Goal: Communication & Community: Answer question/provide support

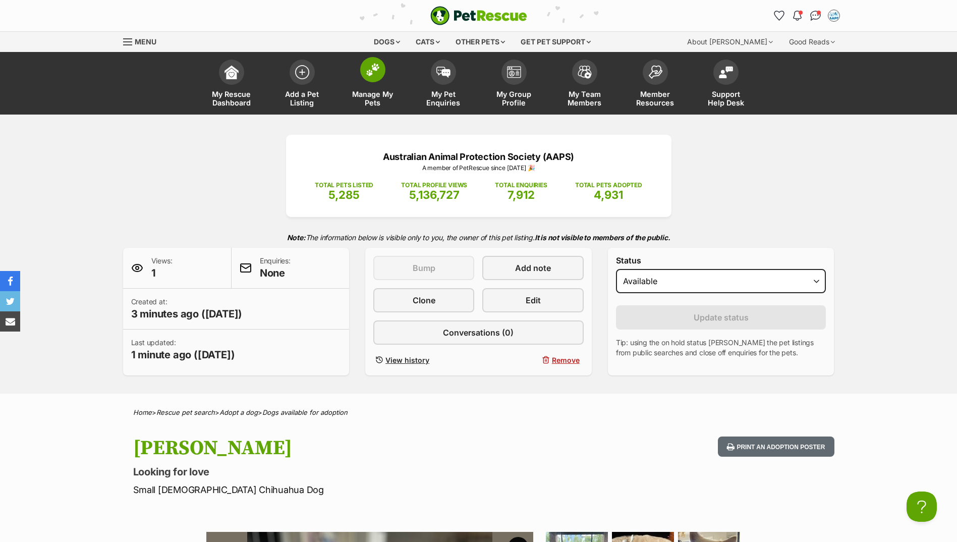
click at [360, 74] on link "Manage My Pets" at bounding box center [373, 85] width 71 height 60
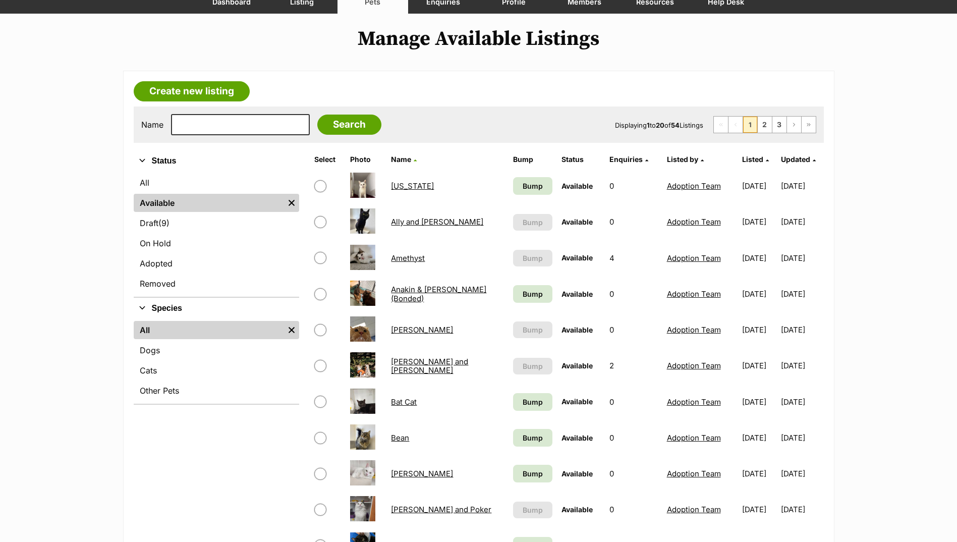
click at [401, 331] on link "Arthur" at bounding box center [422, 330] width 62 height 10
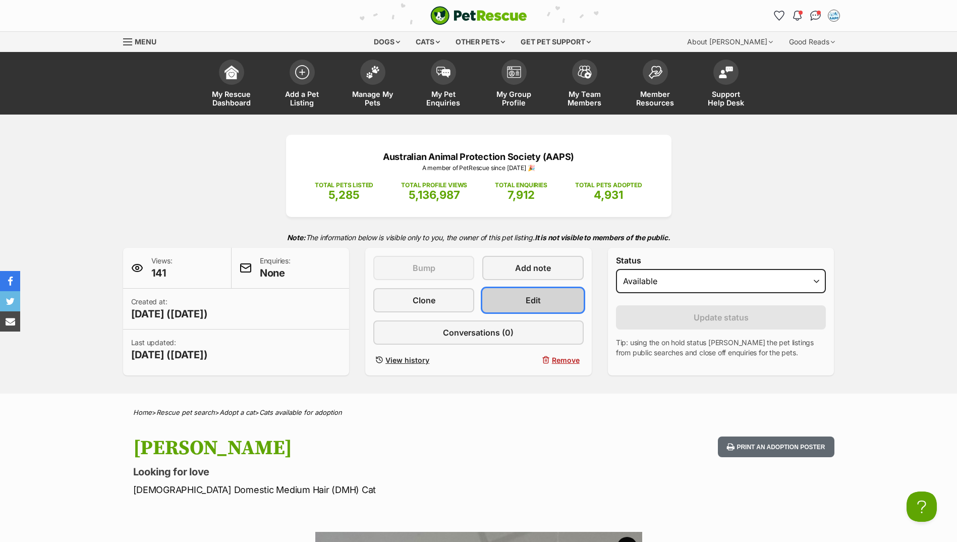
click at [529, 305] on span "Edit" at bounding box center [533, 300] width 15 height 12
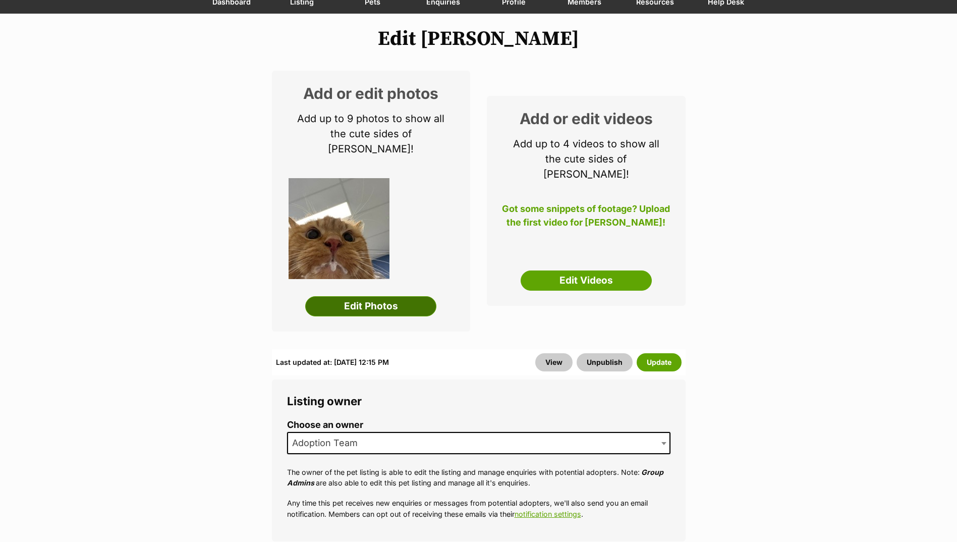
click at [385, 296] on link "Edit Photos" at bounding box center [370, 306] width 131 height 20
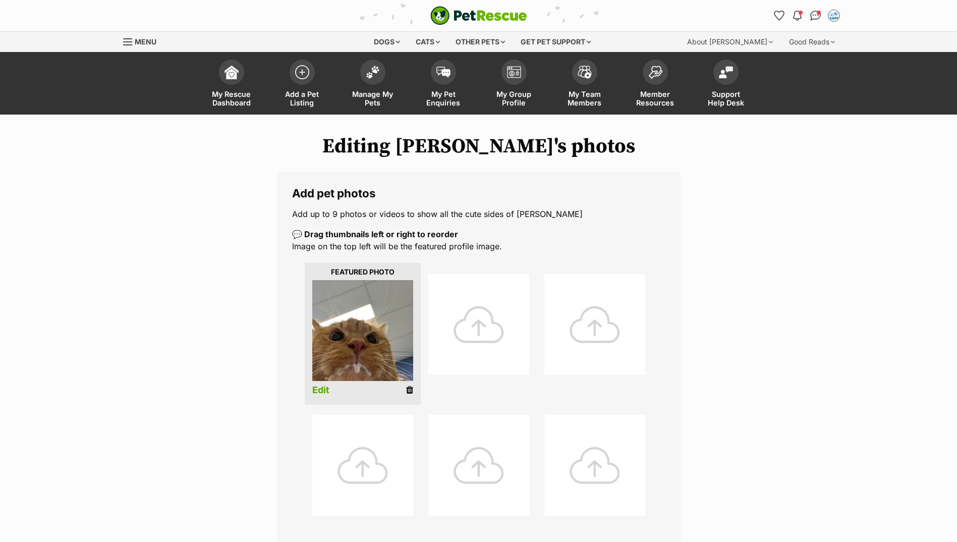
click at [405, 389] on li "Edit" at bounding box center [363, 334] width 116 height 142
click at [406, 389] on icon at bounding box center [409, 390] width 7 height 9
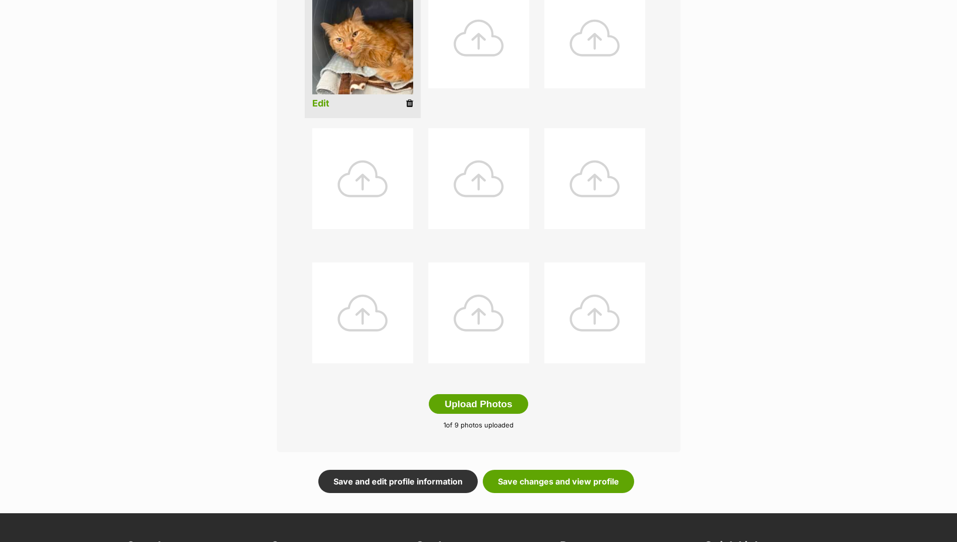
scroll to position [353, 0]
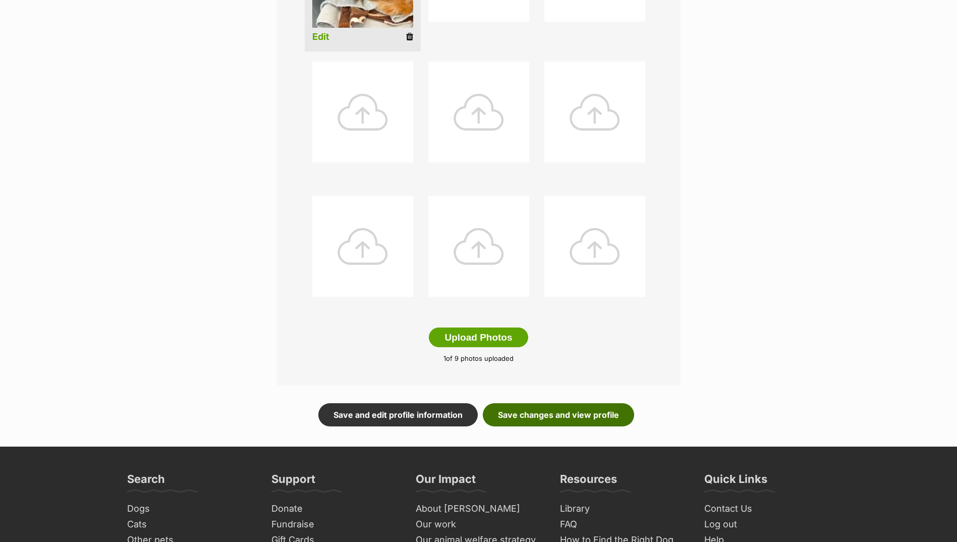
click at [548, 405] on link "Save changes and view profile" at bounding box center [558, 414] width 151 height 23
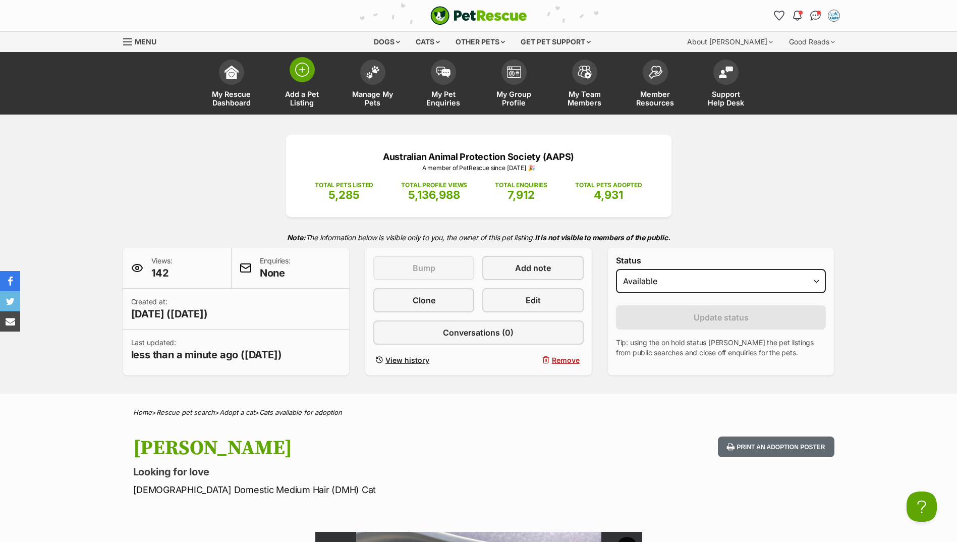
click at [306, 81] on span at bounding box center [302, 69] width 25 height 25
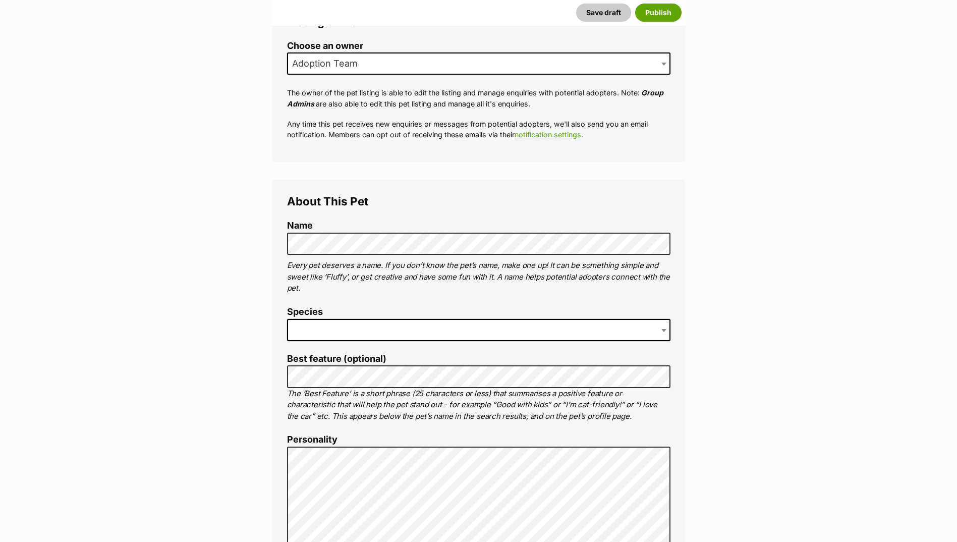
click at [323, 326] on span at bounding box center [479, 330] width 384 height 22
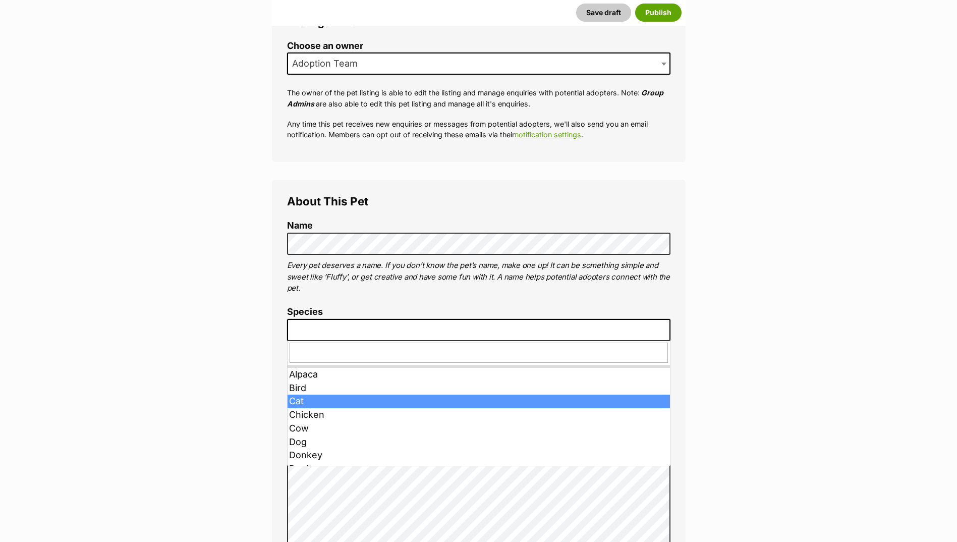
drag, startPoint x: 330, startPoint y: 387, endPoint x: 328, endPoint y: 400, distance: 13.2
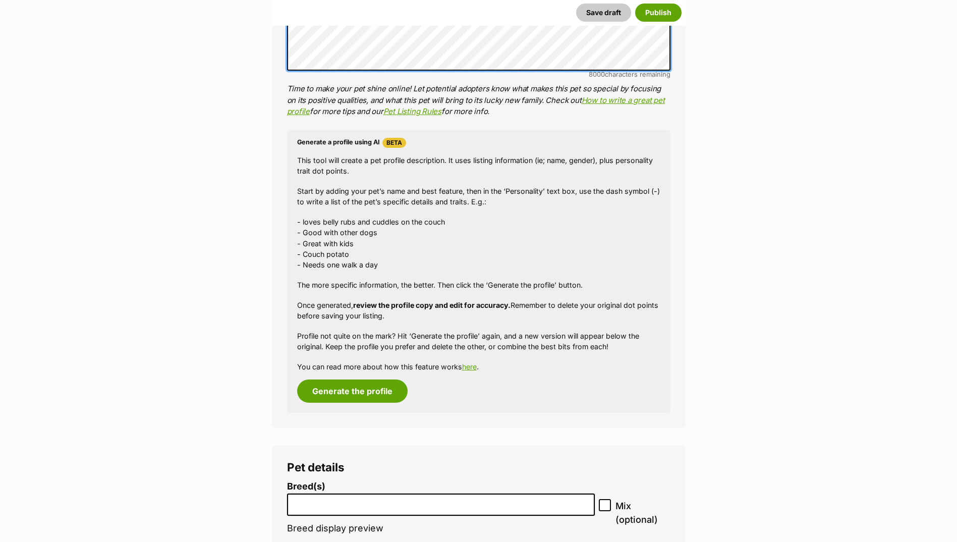
scroll to position [808, 0]
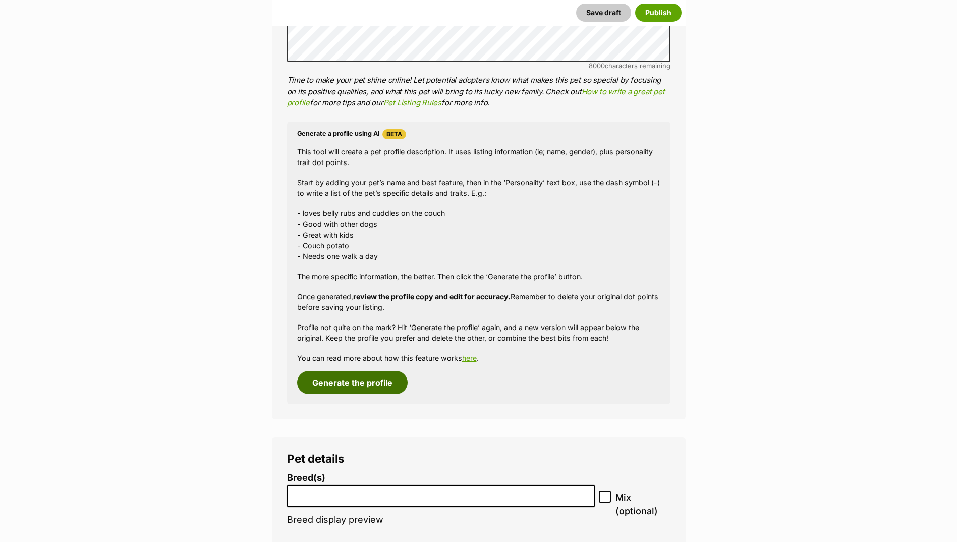
click at [350, 376] on button "Generate the profile" at bounding box center [352, 382] width 111 height 23
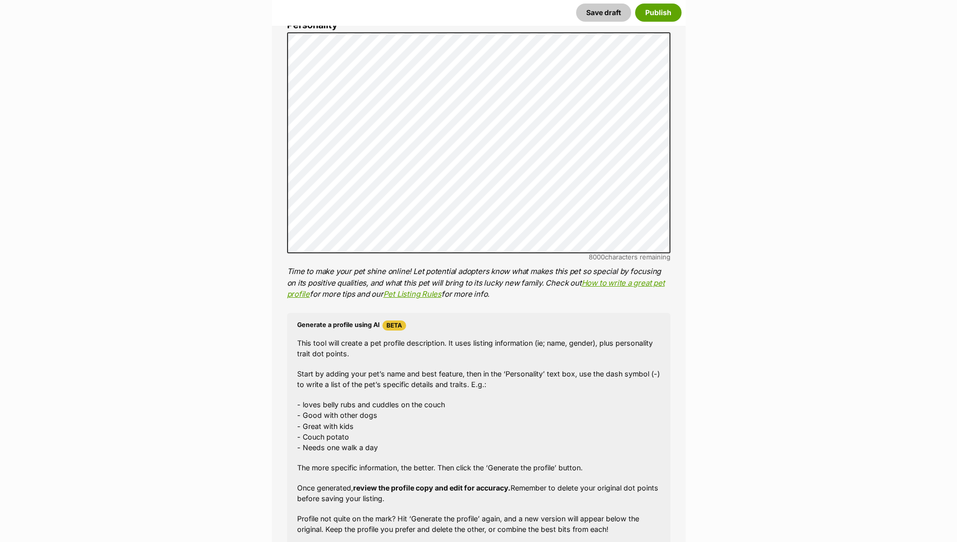
scroll to position [488, 0]
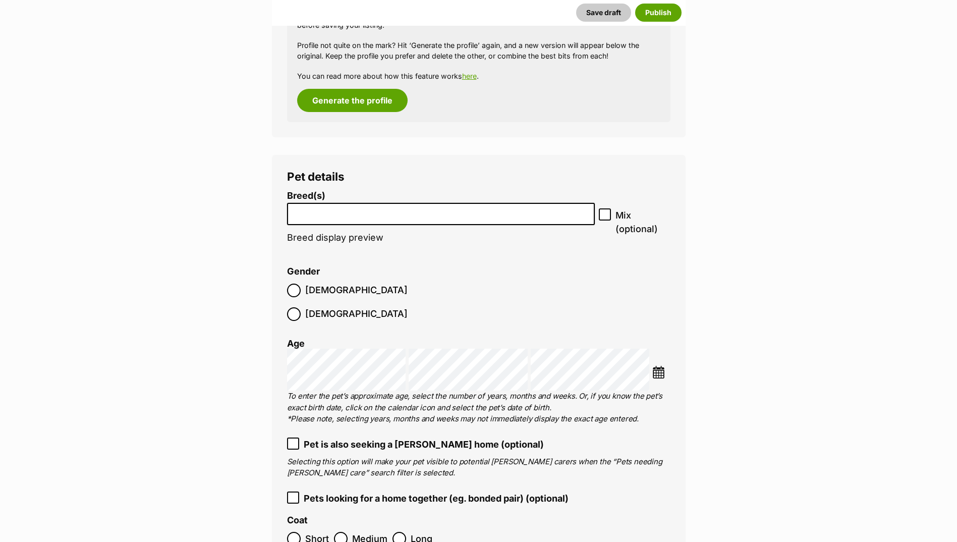
scroll to position [1094, 0]
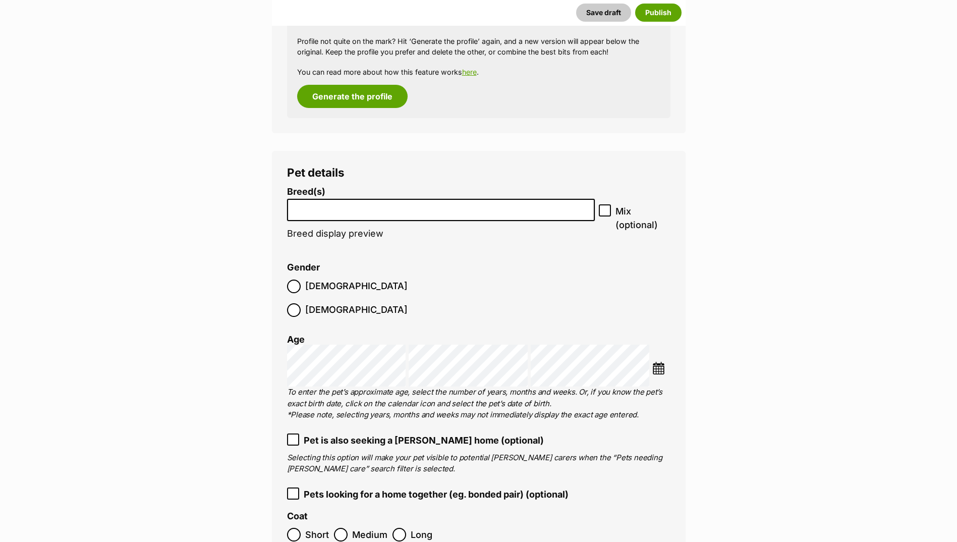
click at [301, 213] on li at bounding box center [441, 210] width 301 height 21
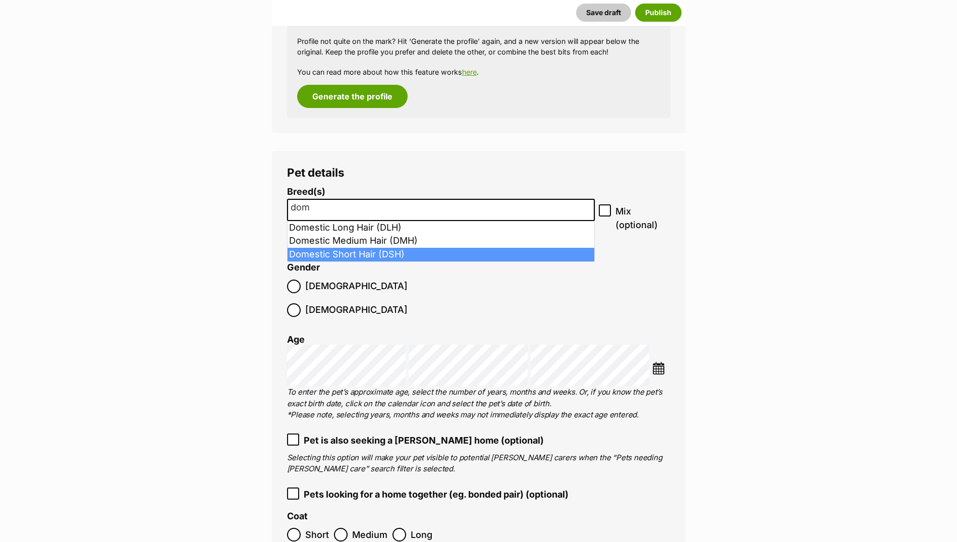
type input "dom"
select select "252102"
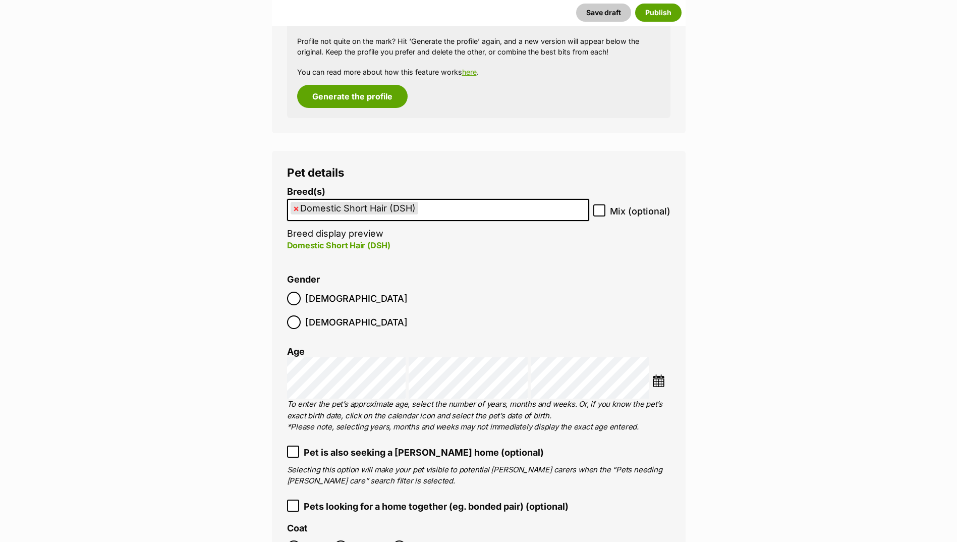
click at [308, 298] on span "Male" at bounding box center [356, 299] width 102 height 14
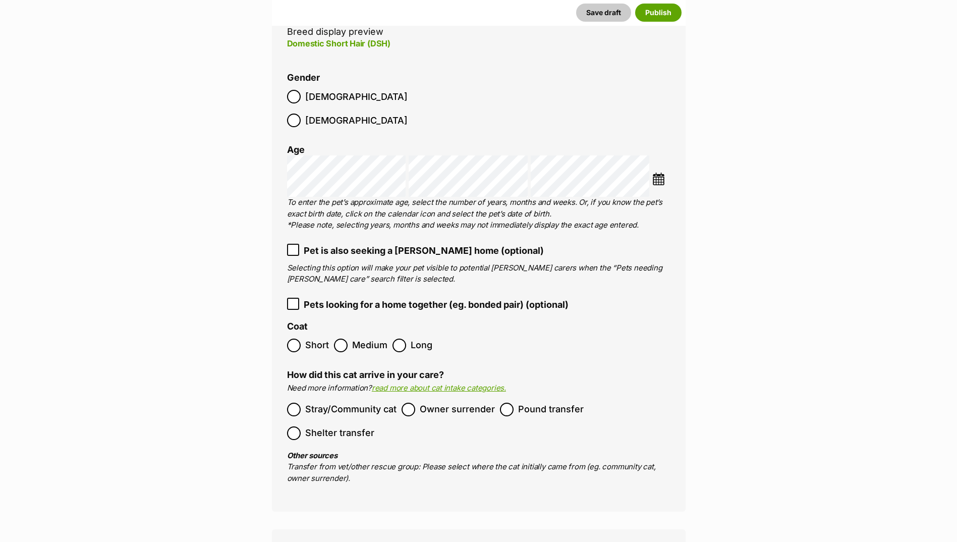
scroll to position [1346, 0]
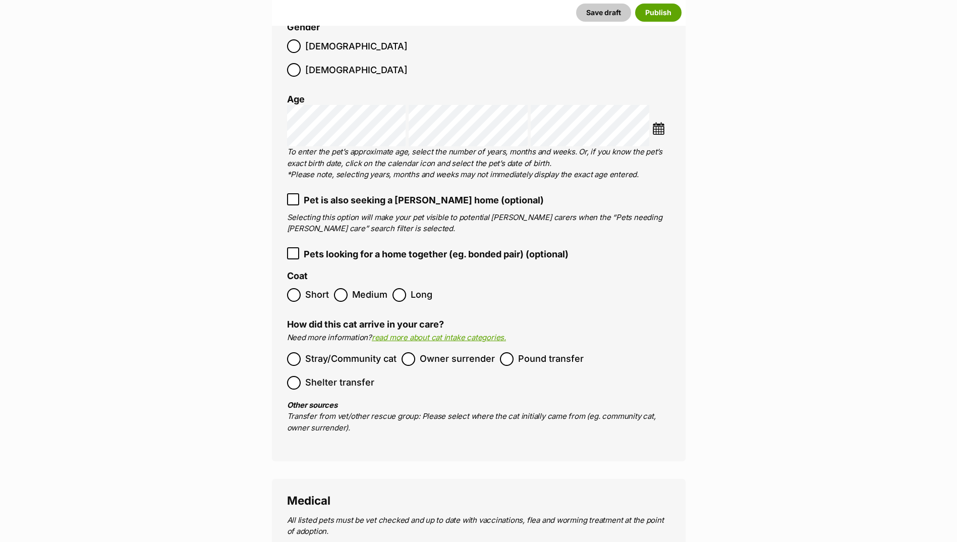
click at [307, 288] on span "Short" at bounding box center [317, 295] width 24 height 14
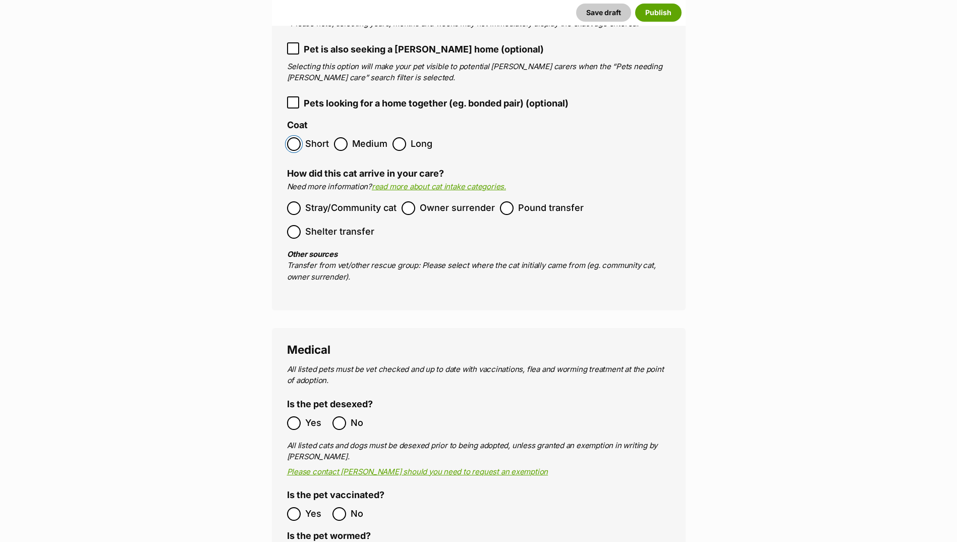
scroll to position [1498, 0]
click at [364, 201] on span "Stray/Community cat" at bounding box center [350, 208] width 91 height 14
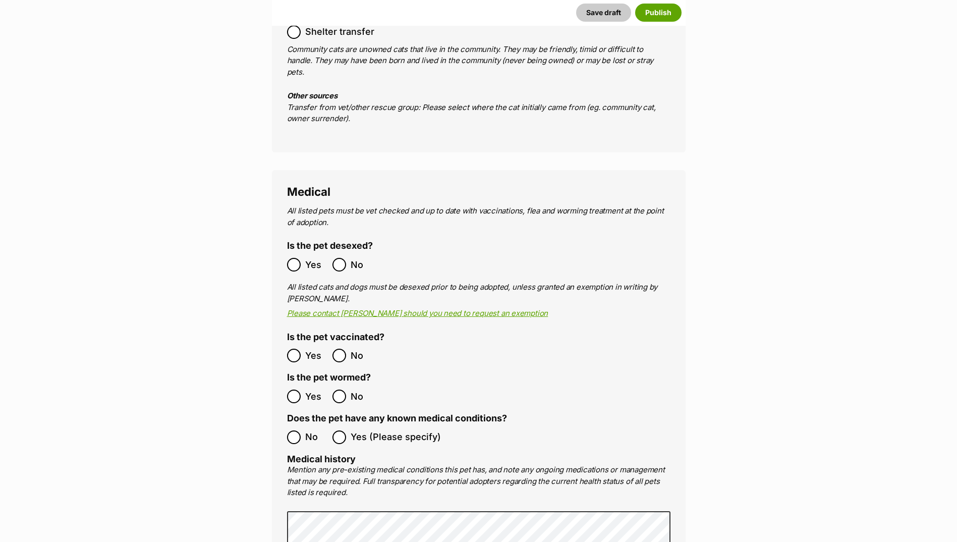
scroll to position [1699, 0]
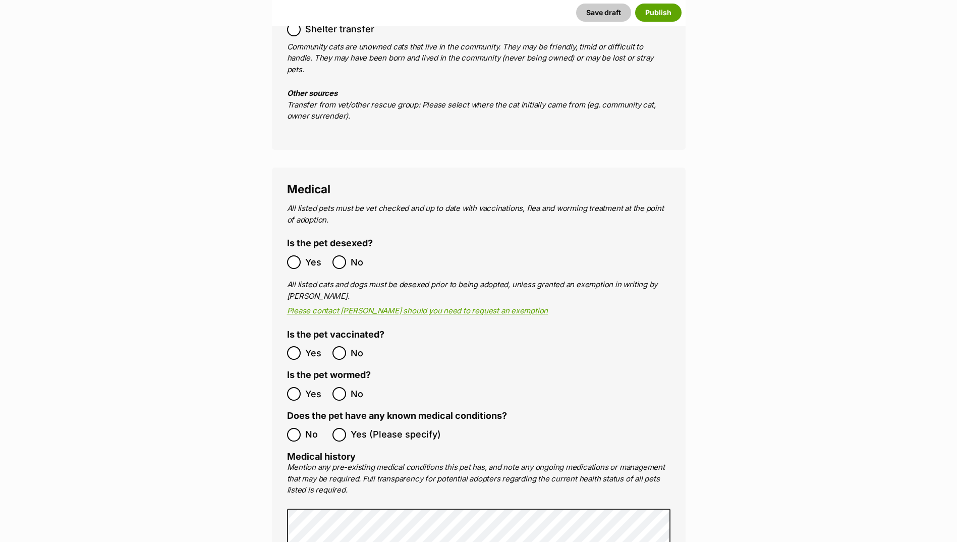
click at [312, 255] on span "Yes" at bounding box center [316, 262] width 22 height 14
click at [310, 346] on span "Yes" at bounding box center [316, 353] width 22 height 14
click at [309, 387] on span "Yes" at bounding box center [316, 394] width 22 height 14
click at [302, 428] on label "No" at bounding box center [307, 435] width 40 height 14
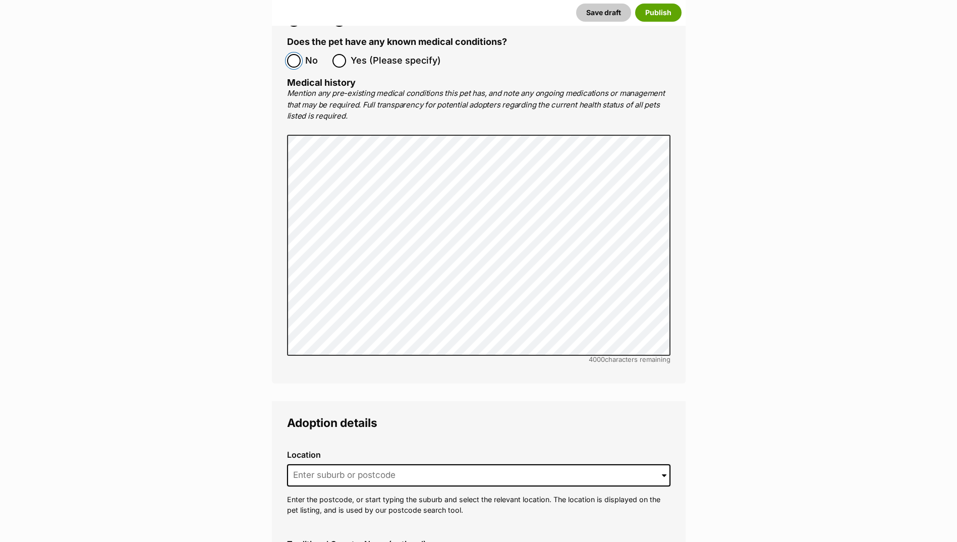
scroll to position [2204, 0]
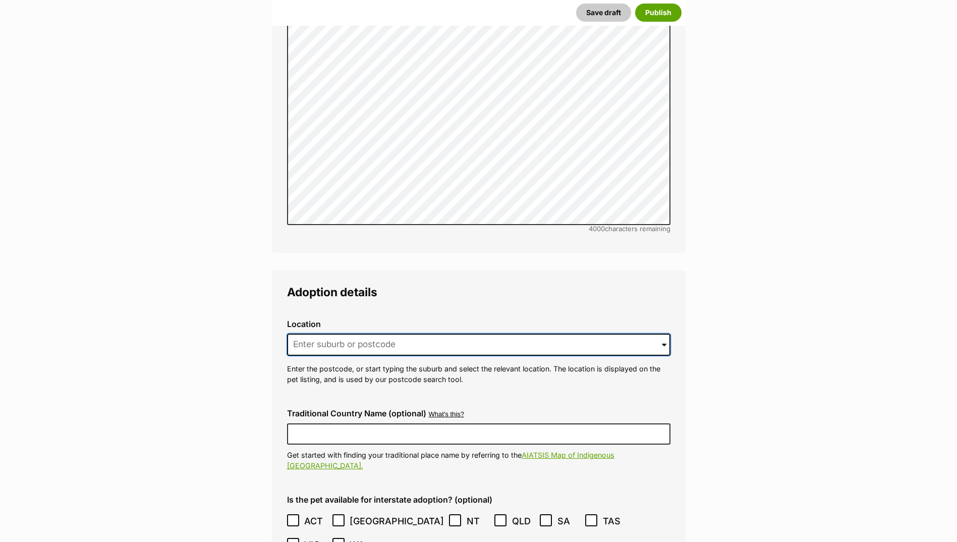
click at [310, 334] on input at bounding box center [479, 345] width 384 height 22
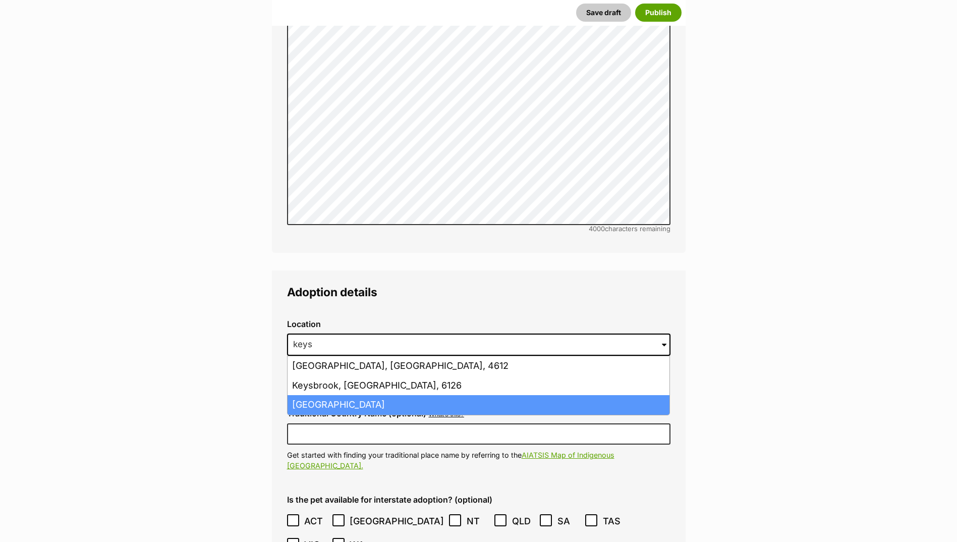
click at [360, 395] on li "Keysborough, Victoria, 3173" at bounding box center [479, 405] width 382 height 20
type input "Keysborough, Victoria, 3173"
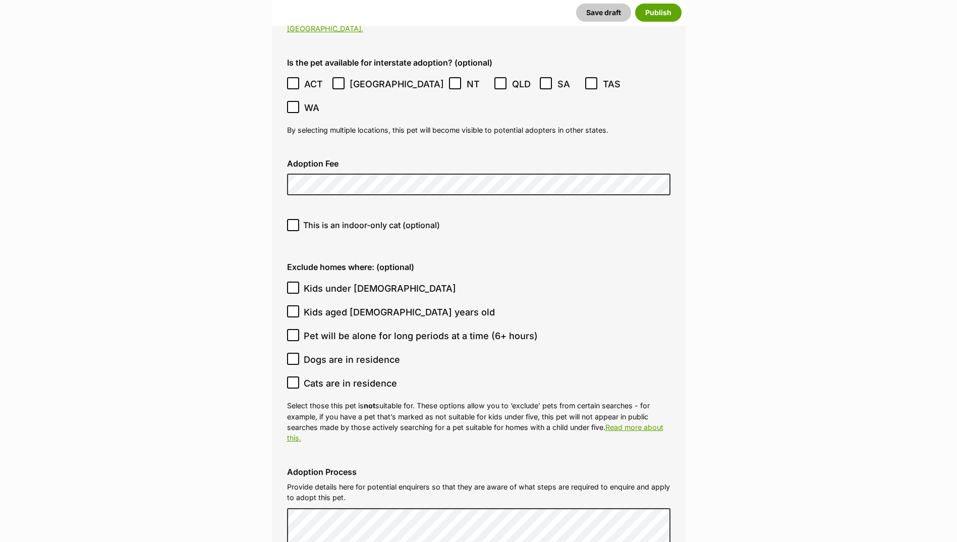
scroll to position [2658, 0]
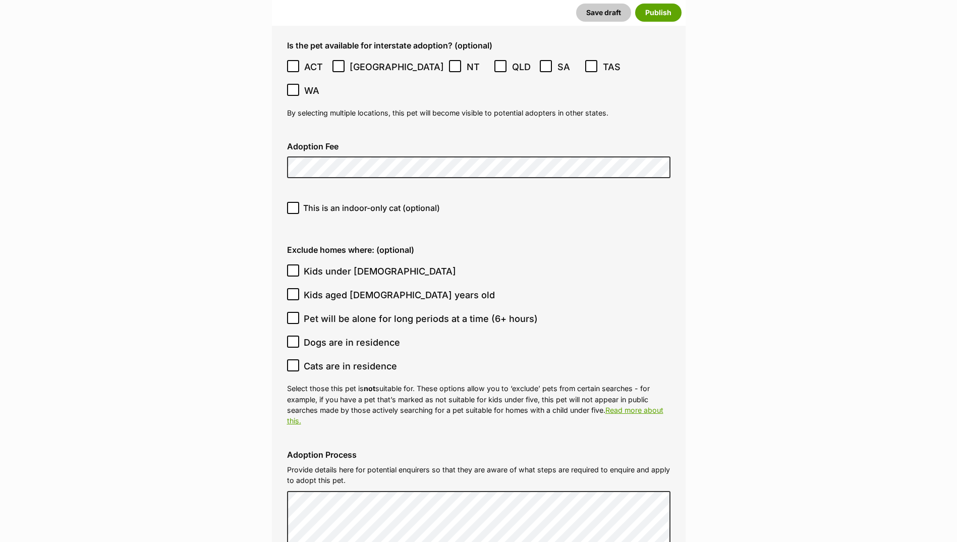
click at [294, 267] on icon at bounding box center [293, 270] width 7 height 7
click at [294, 264] on input "Kids under 5 years old" at bounding box center [293, 270] width 12 height 12
click at [294, 267] on icon at bounding box center [293, 270] width 7 height 7
click at [294, 264] on input "Kids under 5 years old" at bounding box center [293, 270] width 12 height 12
checkbox input "false"
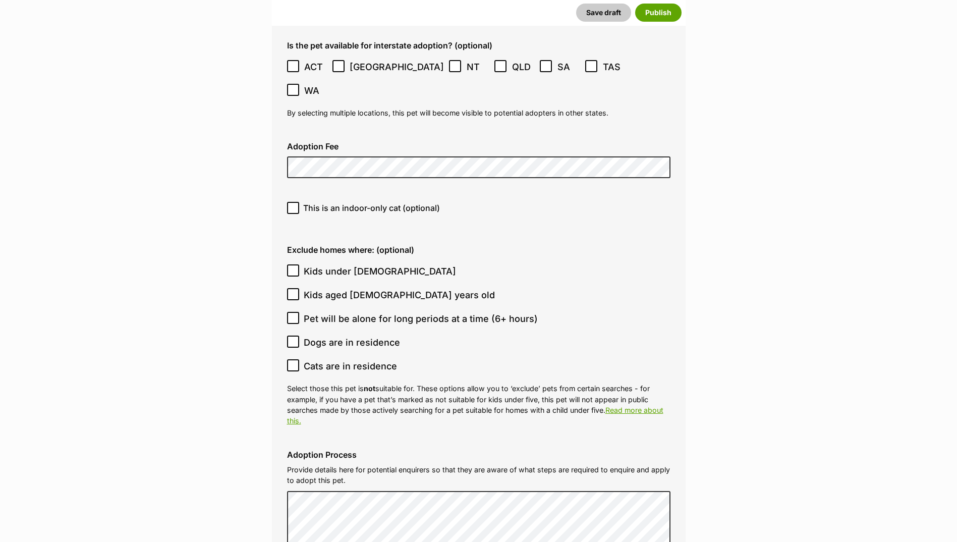
drag, startPoint x: 294, startPoint y: 201, endPoint x: 281, endPoint y: 200, distance: 13.1
click at [281, 237] on div "Exclude homes where: (optional) Kids under 5 years old Kids aged 6-12 years old…" at bounding box center [479, 335] width 400 height 197
click at [292, 362] on icon at bounding box center [293, 365] width 7 height 7
click at [292, 359] on input "Cats are in residence" at bounding box center [293, 365] width 12 height 12
checkbox input "true"
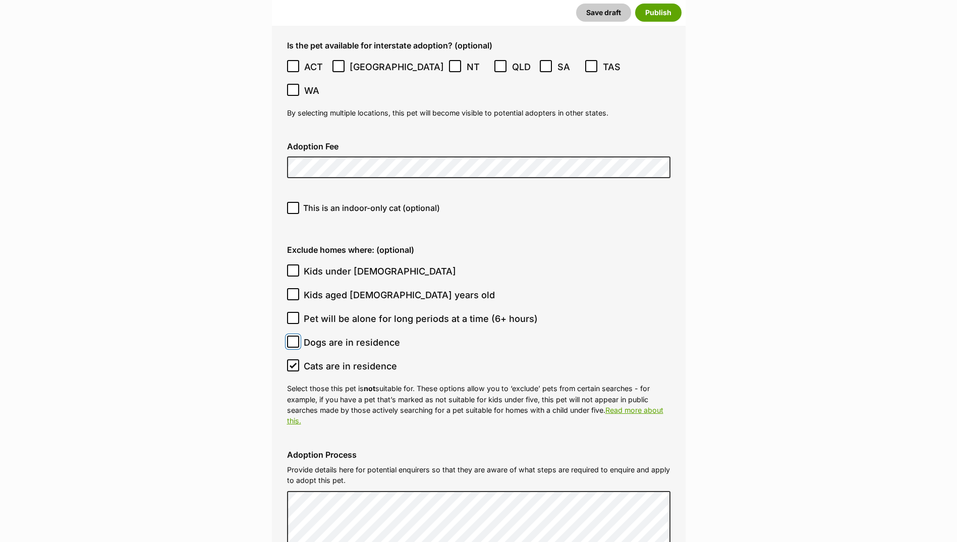
click at [289, 336] on input "Dogs are in residence" at bounding box center [293, 342] width 12 height 12
checkbox input "true"
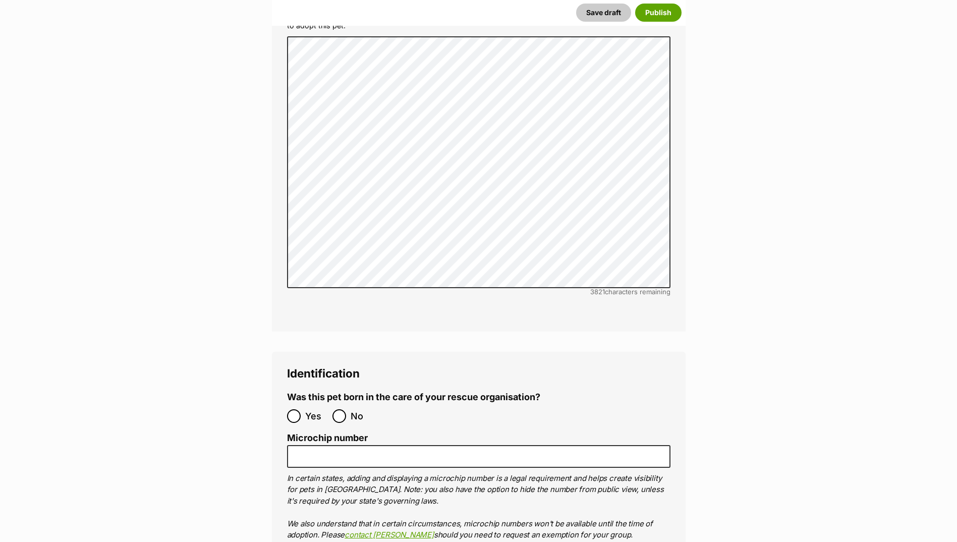
scroll to position [3264, 0]
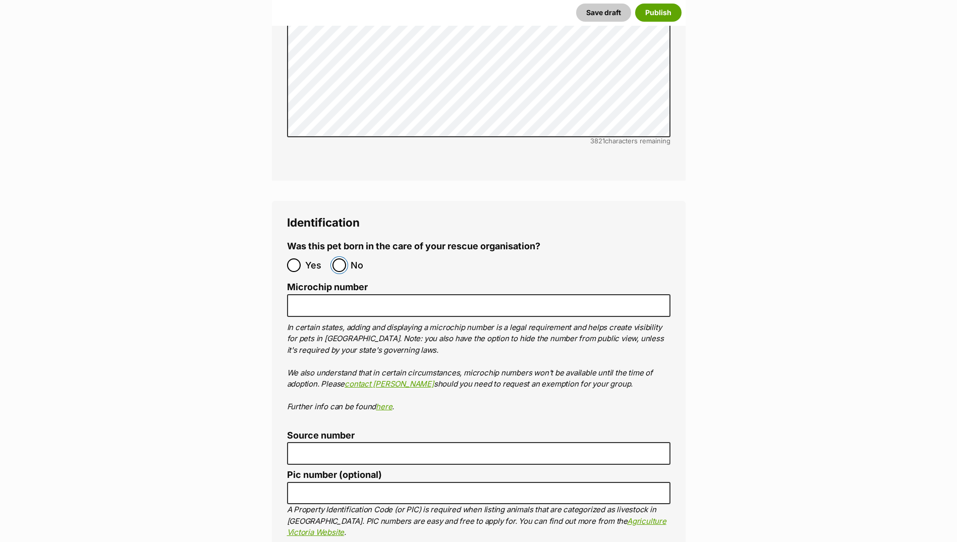
click at [344, 258] on input "No" at bounding box center [340, 265] width 14 height 14
radio input "true"
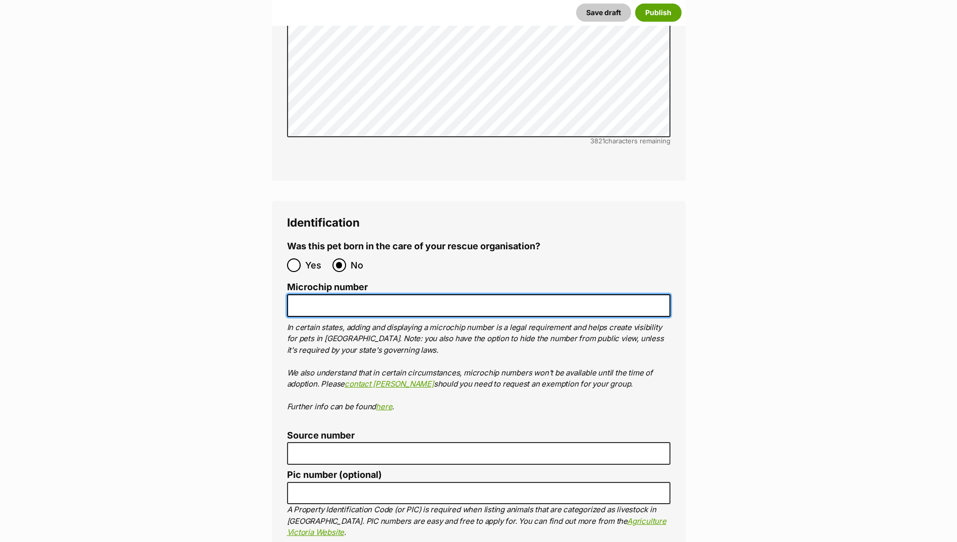
drag, startPoint x: 333, startPoint y: 231, endPoint x: 239, endPoint y: 48, distance: 205.4
click at [332, 294] on input "Microchip number" at bounding box center [479, 305] width 384 height 23
paste input "956000019522956"
click at [312, 294] on input "956000019522956" at bounding box center [479, 305] width 384 height 23
type input "956000019522956"
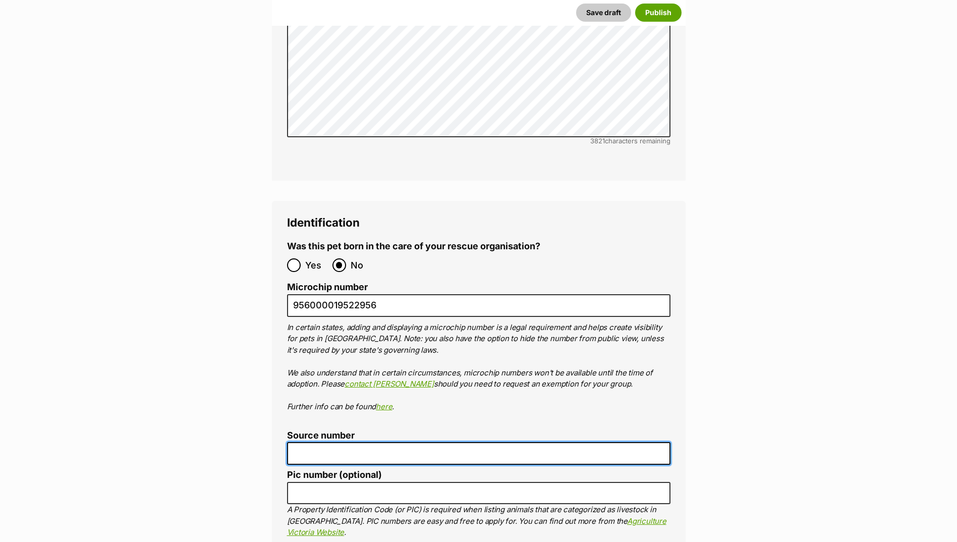
click at [314, 442] on input "Source number" at bounding box center [479, 453] width 384 height 23
type input "BR100702"
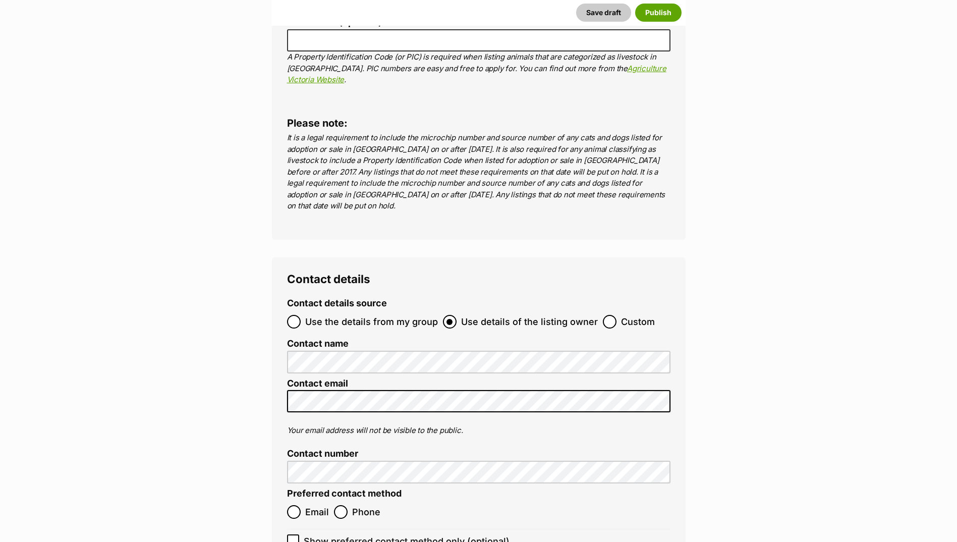
scroll to position [3718, 0]
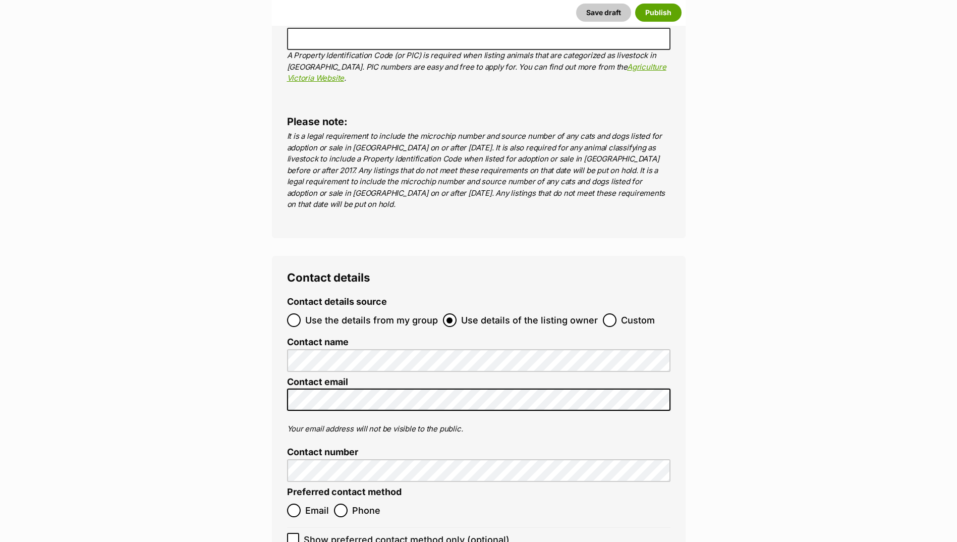
click at [320, 504] on span "Email" at bounding box center [317, 511] width 24 height 14
click at [301, 504] on input "Email" at bounding box center [294, 511] width 14 height 14
radio input "true"
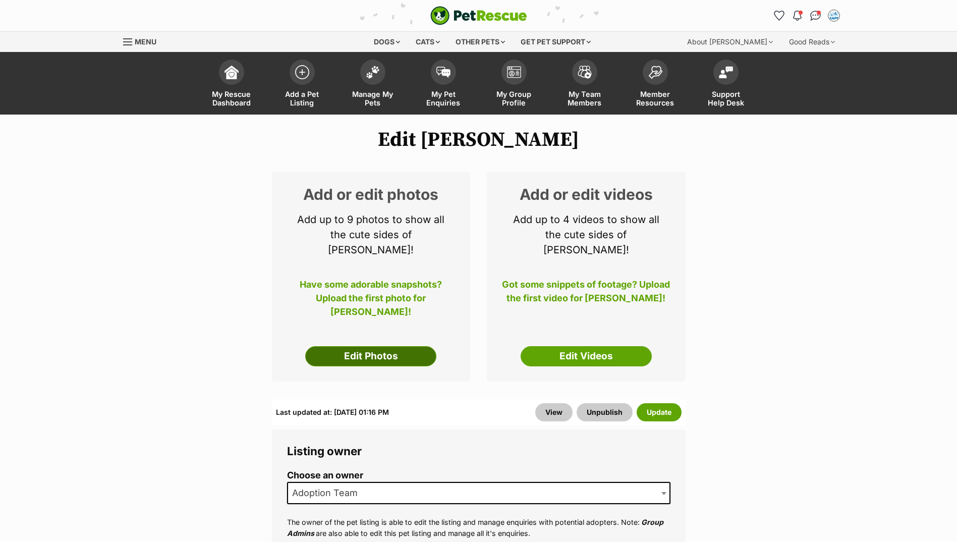
click at [404, 346] on link "Edit Photos" at bounding box center [370, 356] width 131 height 20
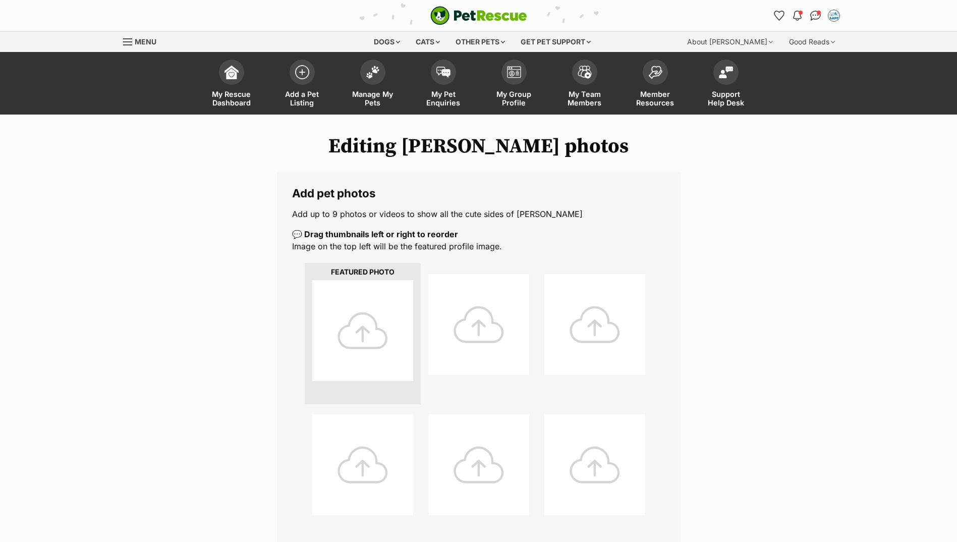
click at [359, 310] on div at bounding box center [362, 330] width 101 height 101
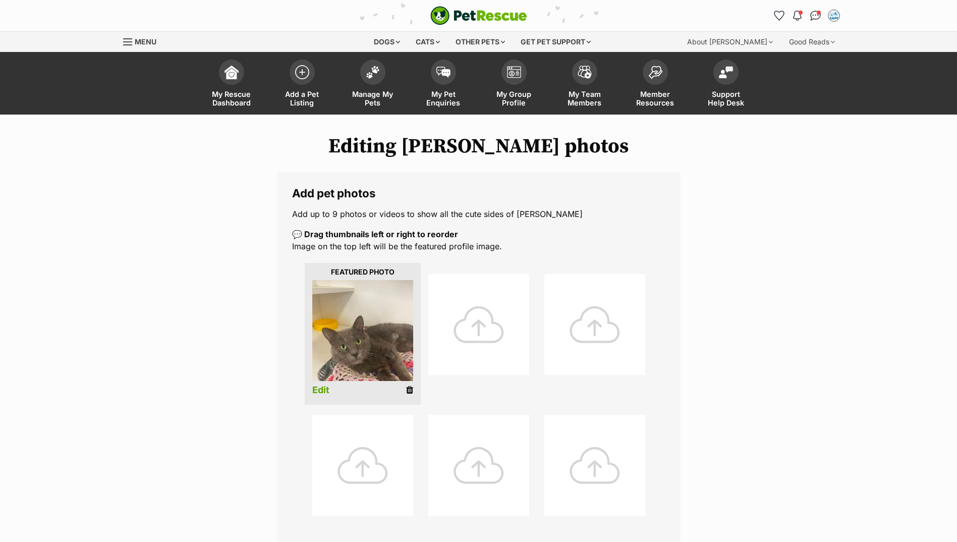
click at [466, 333] on div at bounding box center [479, 324] width 101 height 101
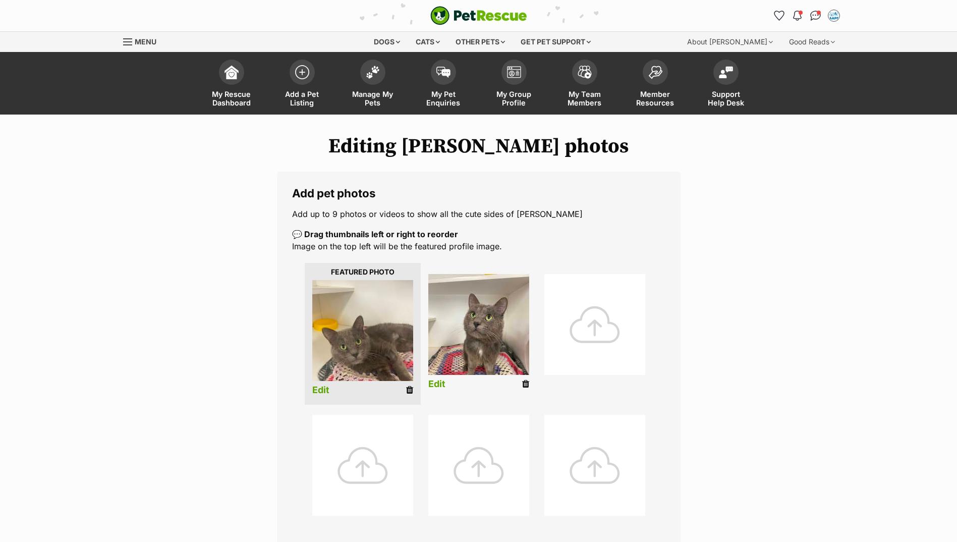
click at [628, 299] on div at bounding box center [595, 324] width 101 height 101
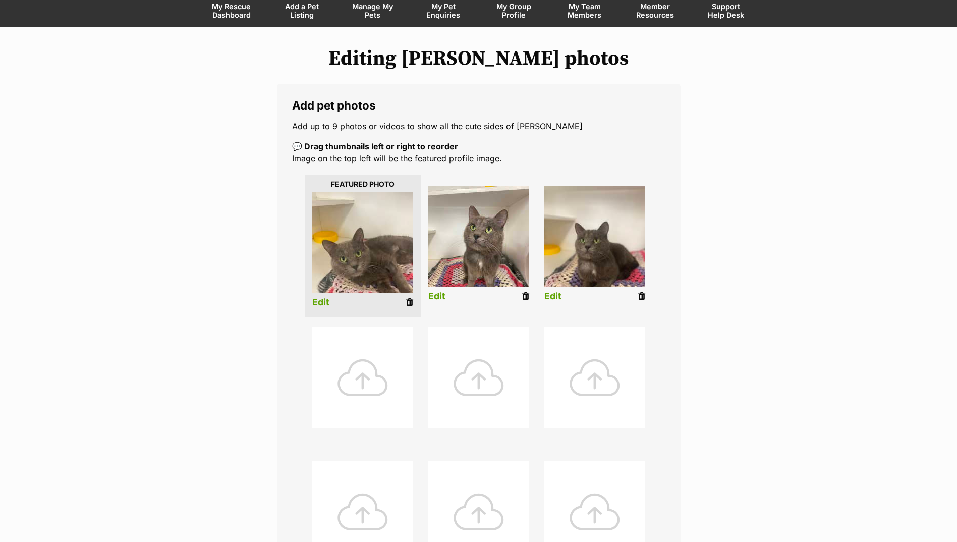
scroll to position [252, 0]
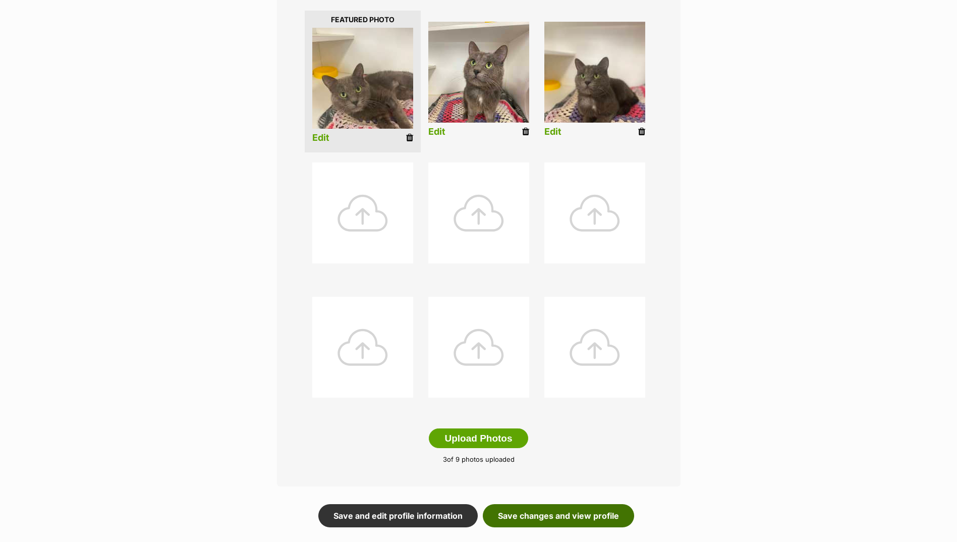
click at [571, 514] on link "Save changes and view profile" at bounding box center [558, 515] width 151 height 23
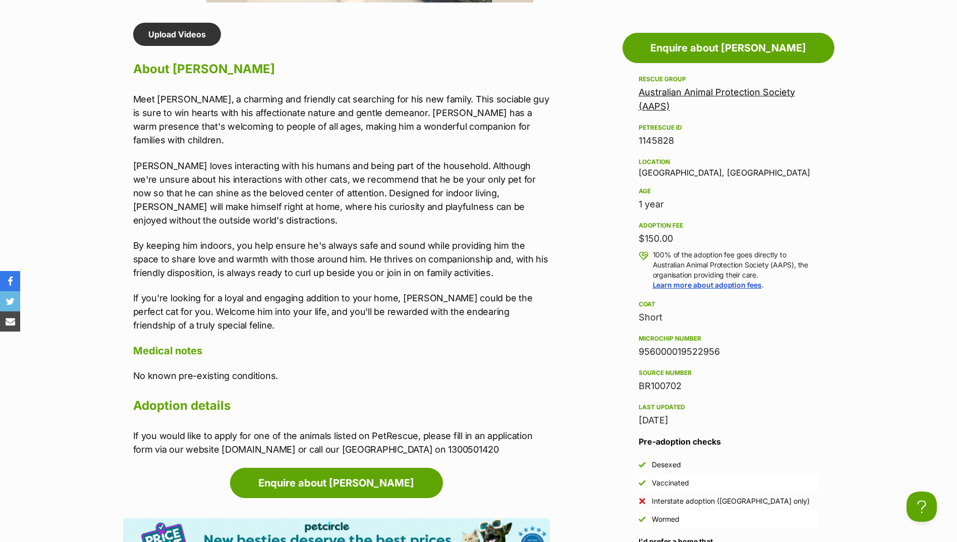
scroll to position [858, 0]
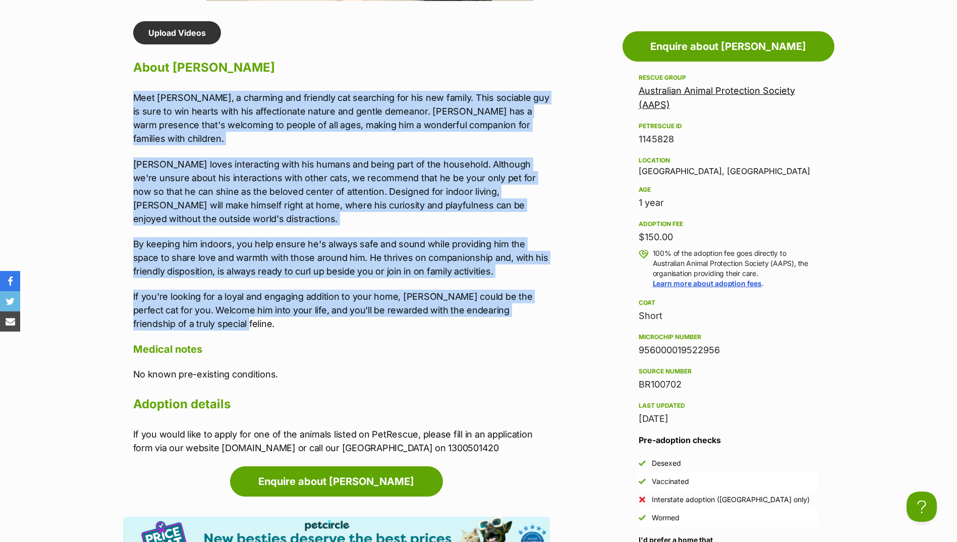
drag, startPoint x: 130, startPoint y: 97, endPoint x: 247, endPoint y: 302, distance: 236.5
click at [254, 306] on div "Upload Videos About Luther Meet Luther, a charming and friendly cat searching f…" at bounding box center [336, 238] width 427 height 434
drag, startPoint x: 247, startPoint y: 302, endPoint x: 154, endPoint y: 220, distance: 124.4
copy div "Meet Luther, a charming and friendly cat searching for his new family. This soc…"
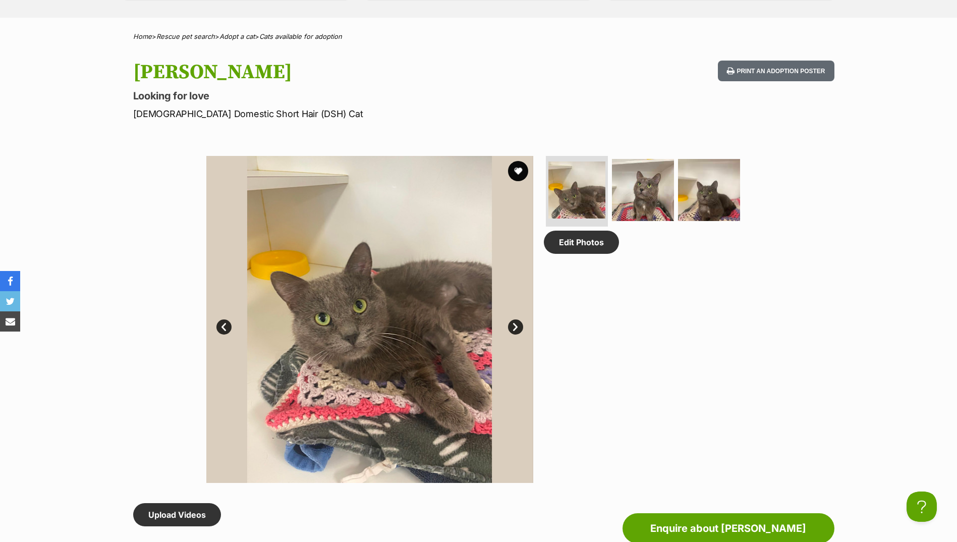
scroll to position [303, 0]
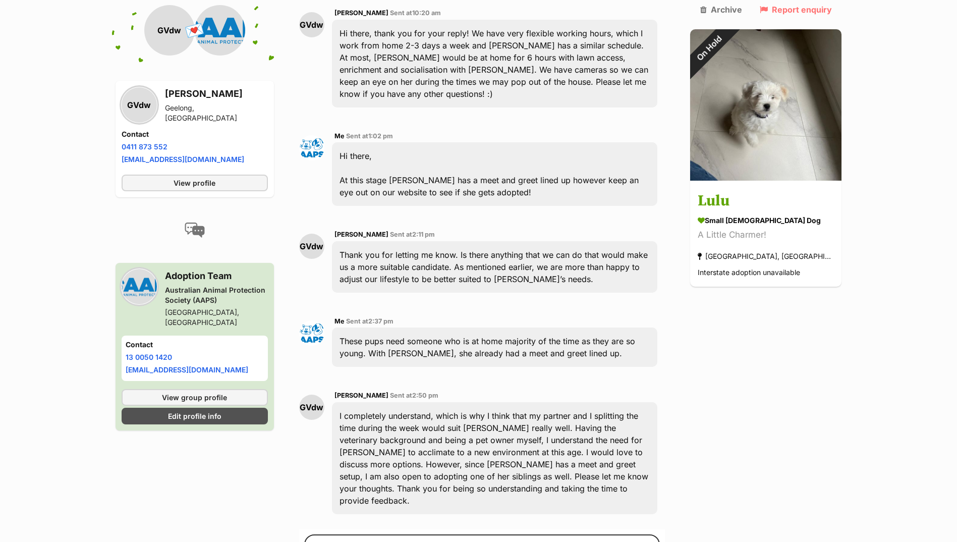
scroll to position [838, 0]
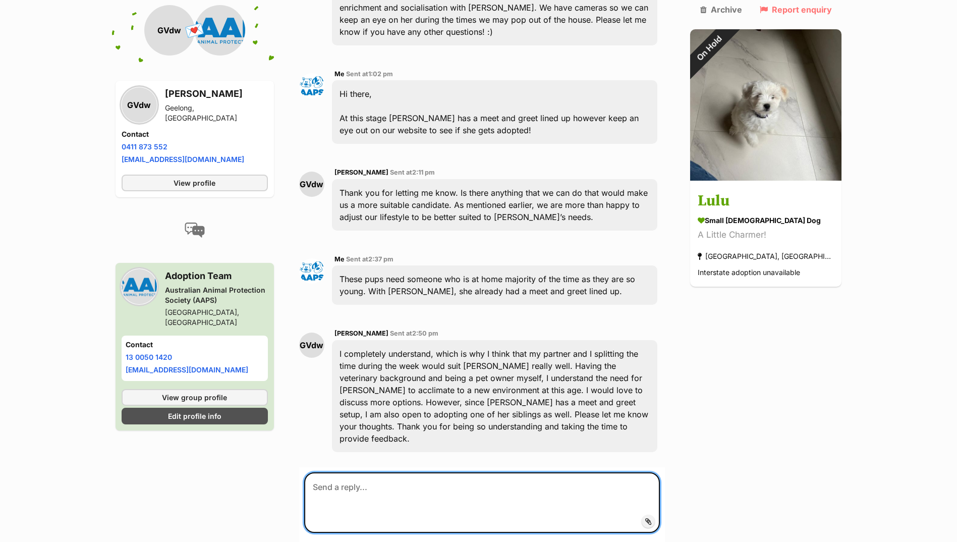
click at [329, 472] on textarea at bounding box center [482, 502] width 356 height 61
type textarea "[PERSON_NAME] is still available if you were interested?"
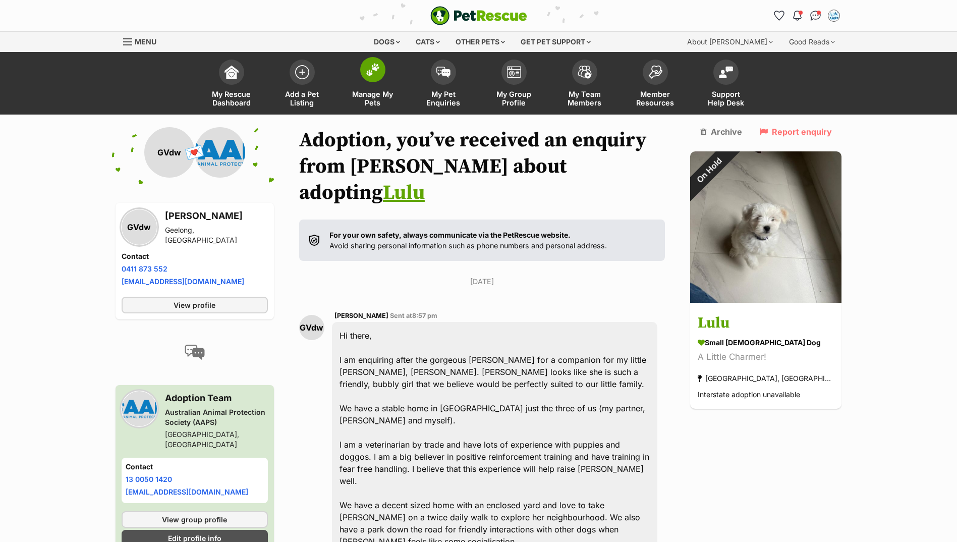
click at [372, 82] on span at bounding box center [372, 69] width 25 height 25
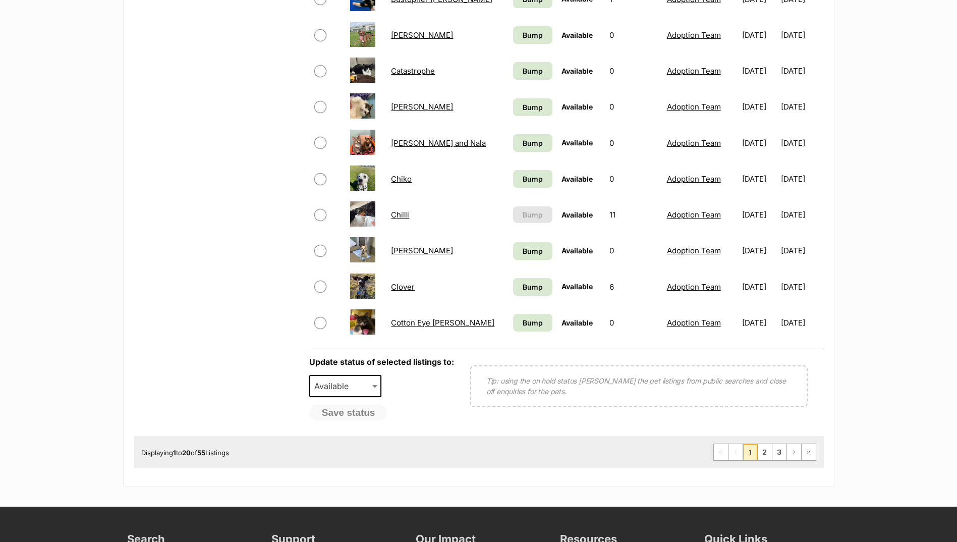
scroll to position [808, 0]
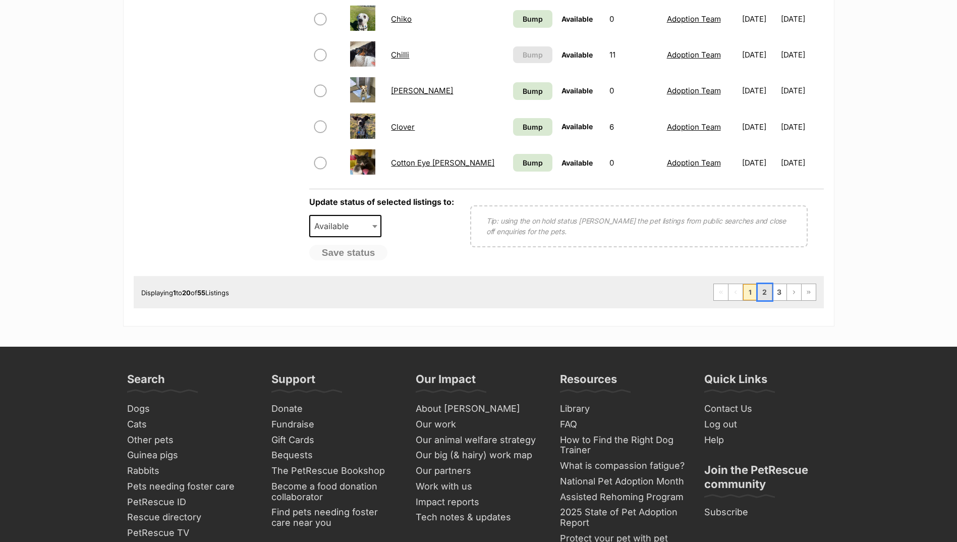
click at [767, 295] on link "2" at bounding box center [765, 292] width 14 height 16
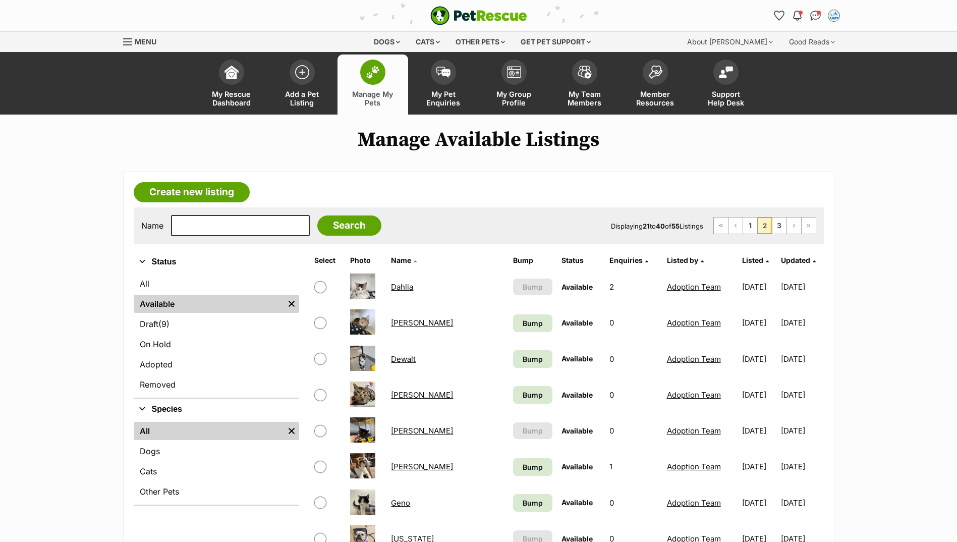
click at [322, 283] on input "checkbox" at bounding box center [320, 287] width 12 height 12
checkbox input "true"
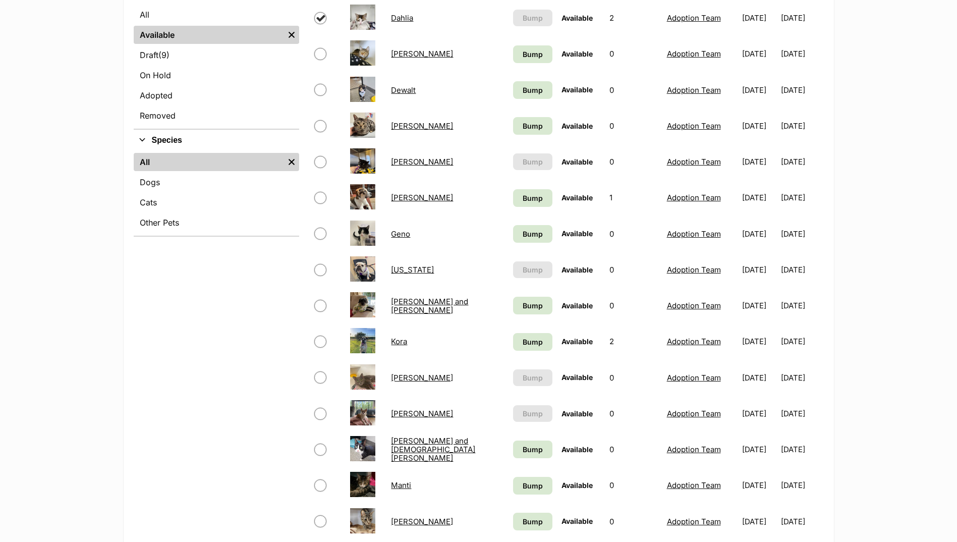
scroll to position [151, 0]
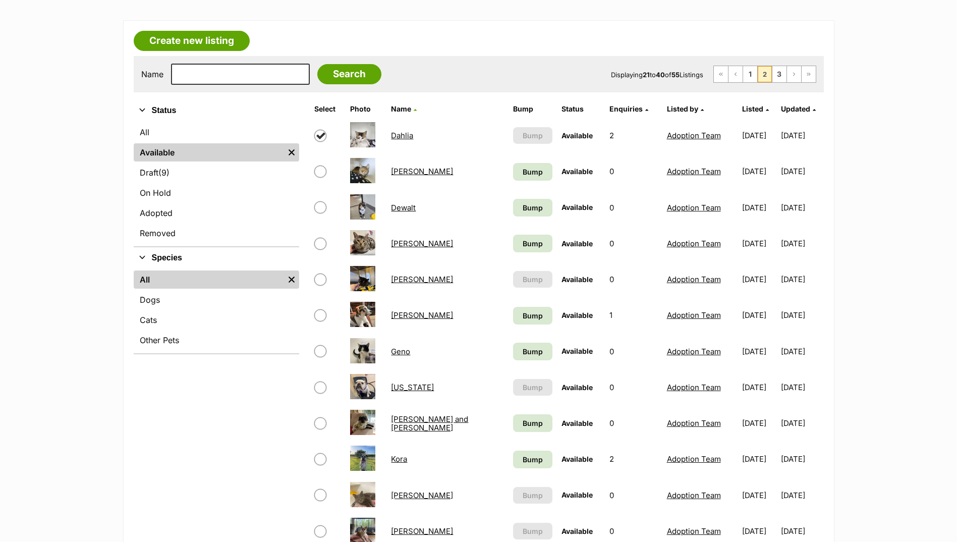
click at [409, 136] on link "Dahlia" at bounding box center [402, 136] width 22 height 10
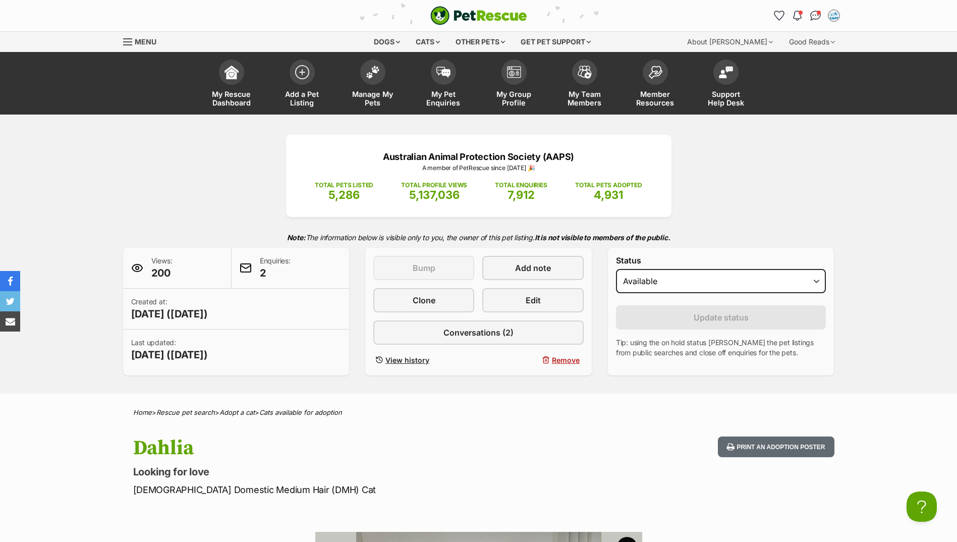
select select "rehomed"
click at [616, 269] on select "Draft - not available as listing has enquires Available On hold Adopted" at bounding box center [721, 281] width 210 height 24
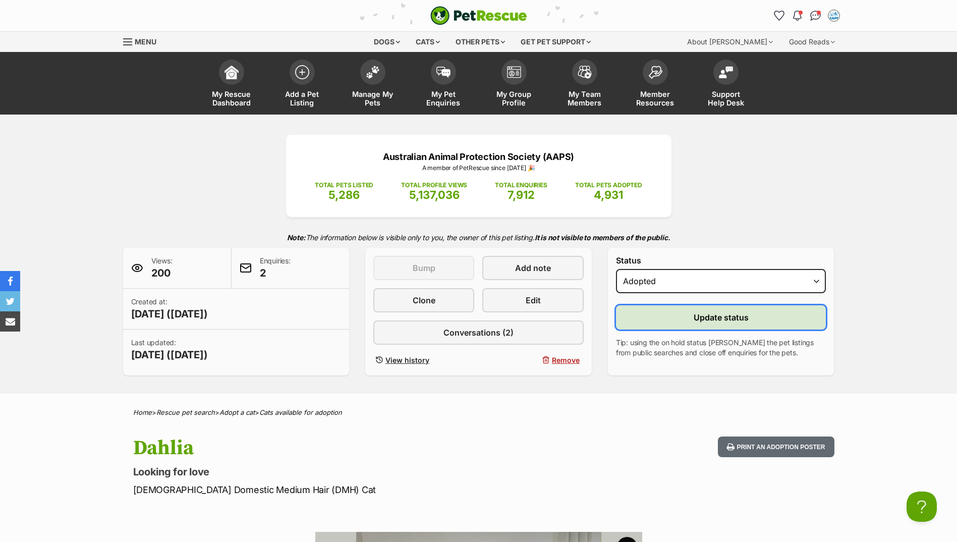
click at [659, 316] on button "Update status" at bounding box center [721, 317] width 210 height 24
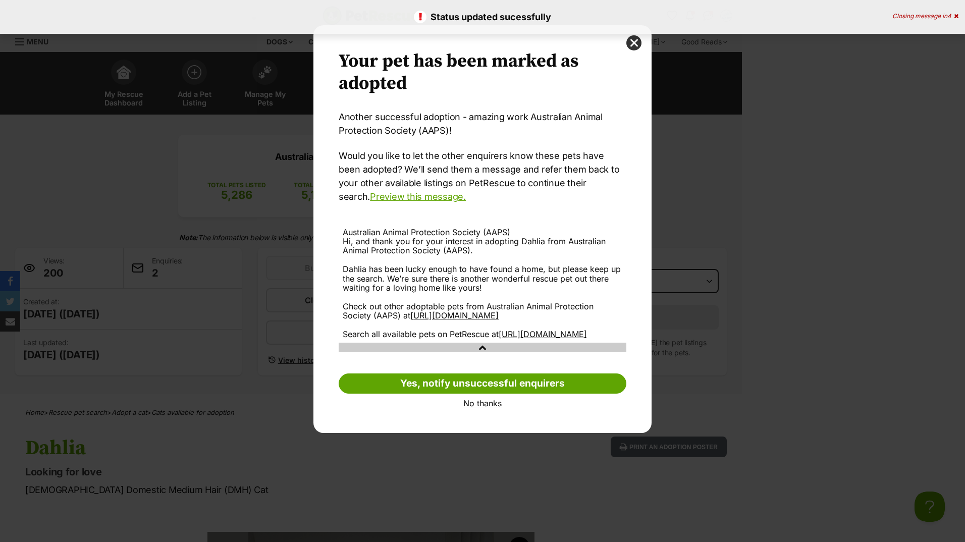
click at [488, 408] on link "No thanks" at bounding box center [483, 403] width 288 height 9
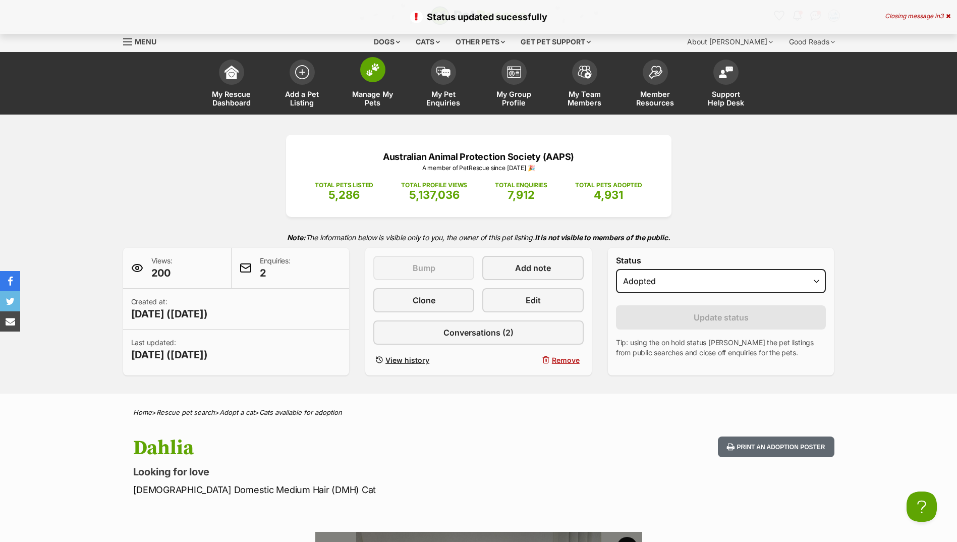
click at [356, 82] on link "Manage My Pets" at bounding box center [373, 85] width 71 height 60
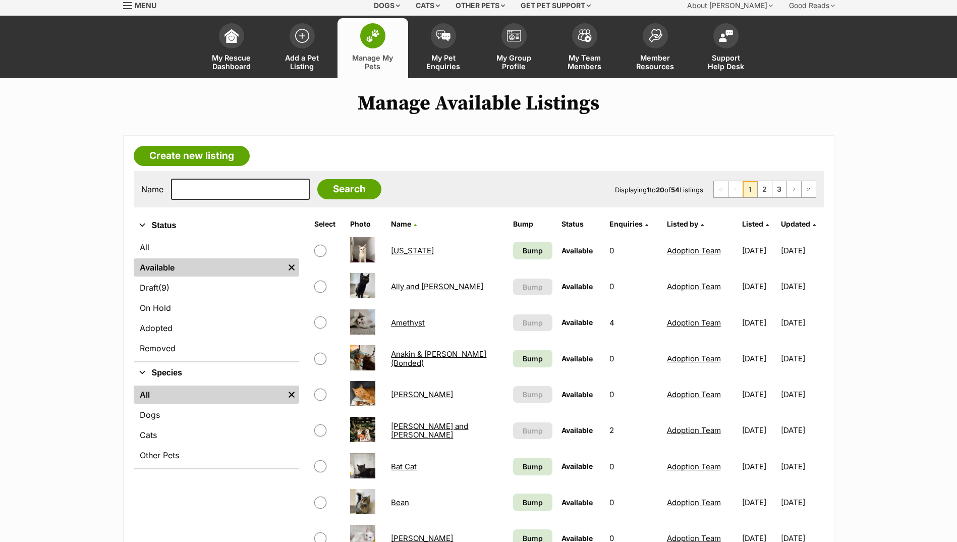
scroll to position [50, 0]
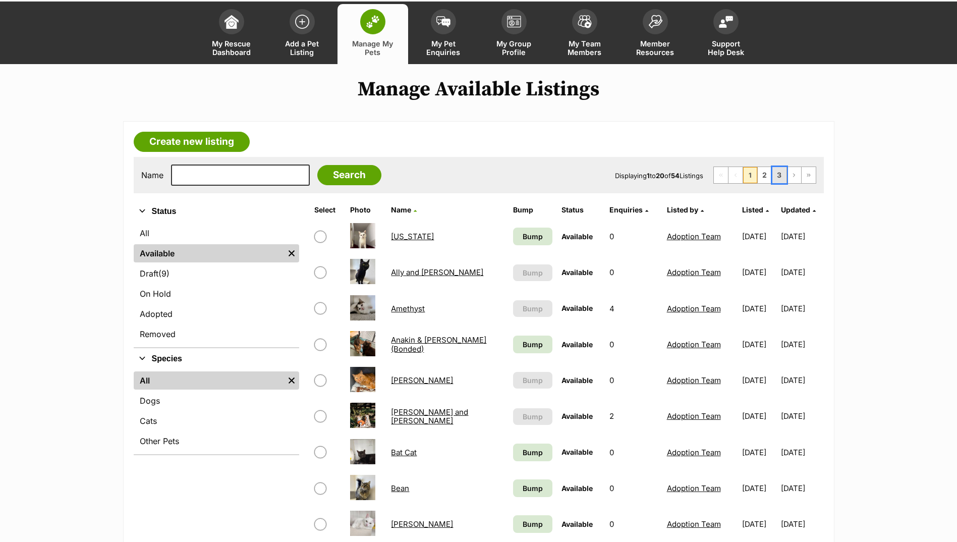
click at [783, 174] on link "3" at bounding box center [780, 175] width 14 height 16
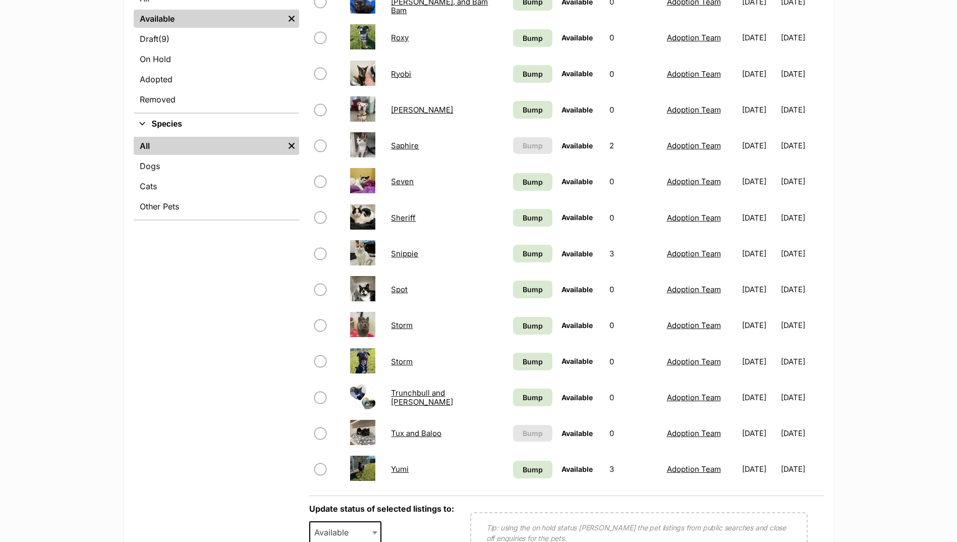
scroll to position [303, 0]
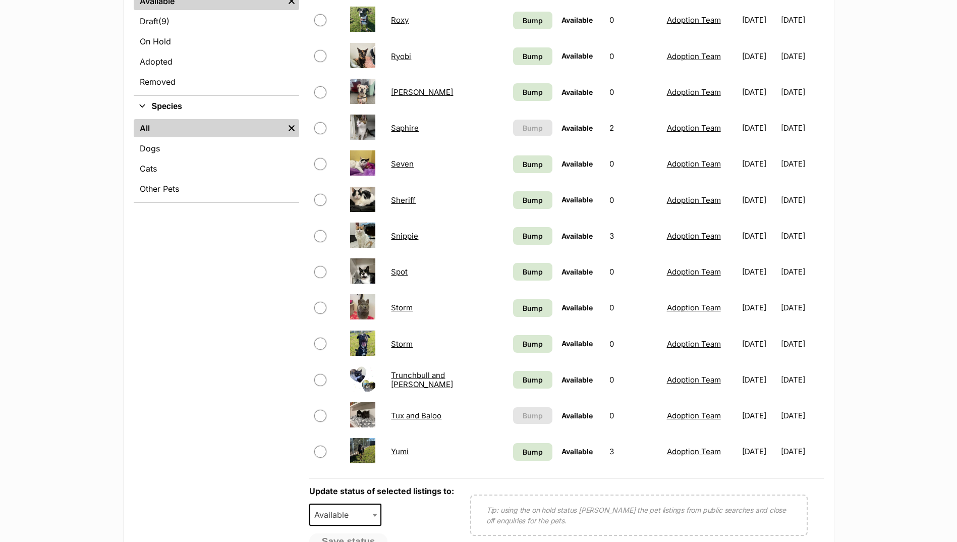
click at [191, 462] on div "Refine your search Status All Available Remove filter Draft (9) Items On Hold A…" at bounding box center [217, 257] width 166 height 617
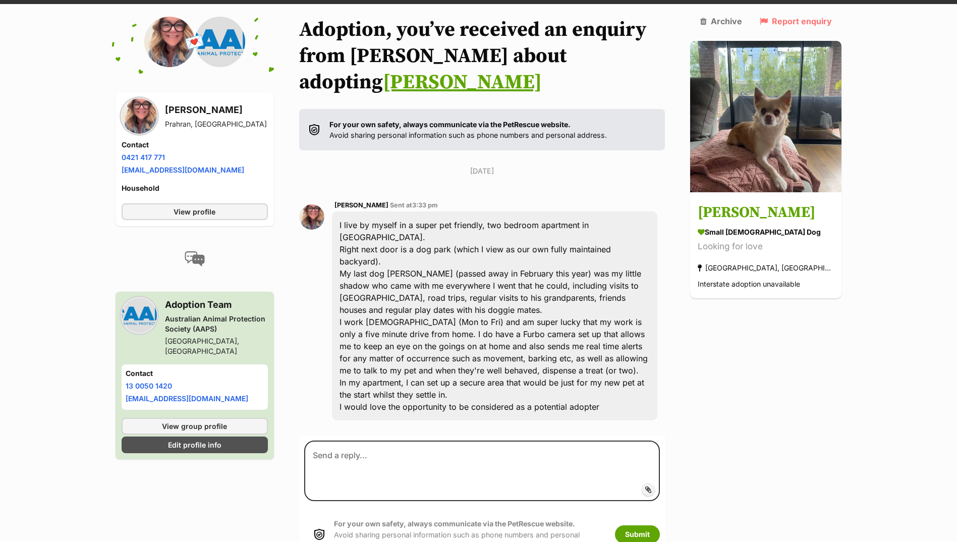
scroll to position [111, 0]
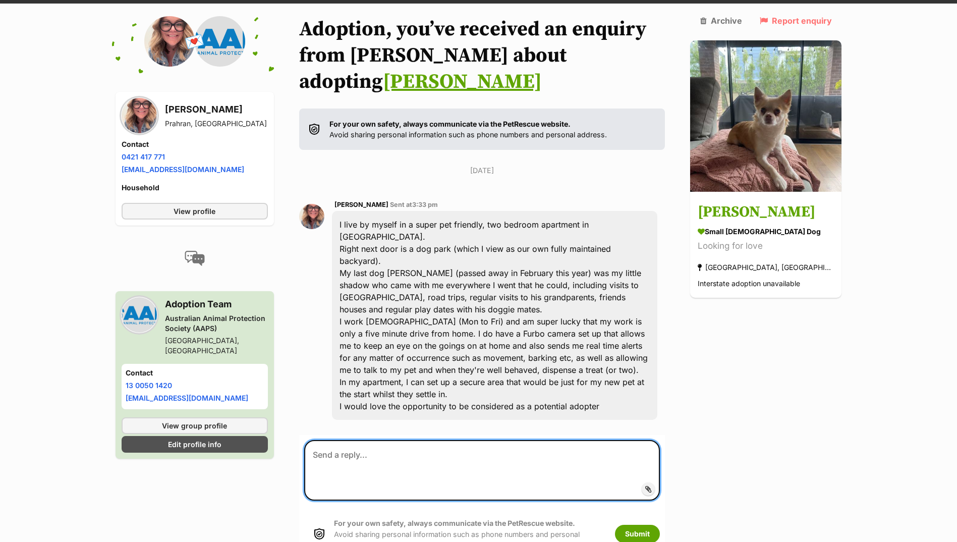
click at [372, 440] on textarea at bounding box center [482, 470] width 356 height 61
type textarea "Hi there, Thanks so much for your application! What are your working hourtsa"
drag, startPoint x: 605, startPoint y: 431, endPoint x: 204, endPoint y: 379, distance: 404.2
click at [204, 379] on div "Back to all conversations 💌 Conversation participant details Rachael Duncan Pra…" at bounding box center [479, 290] width 742 height 549
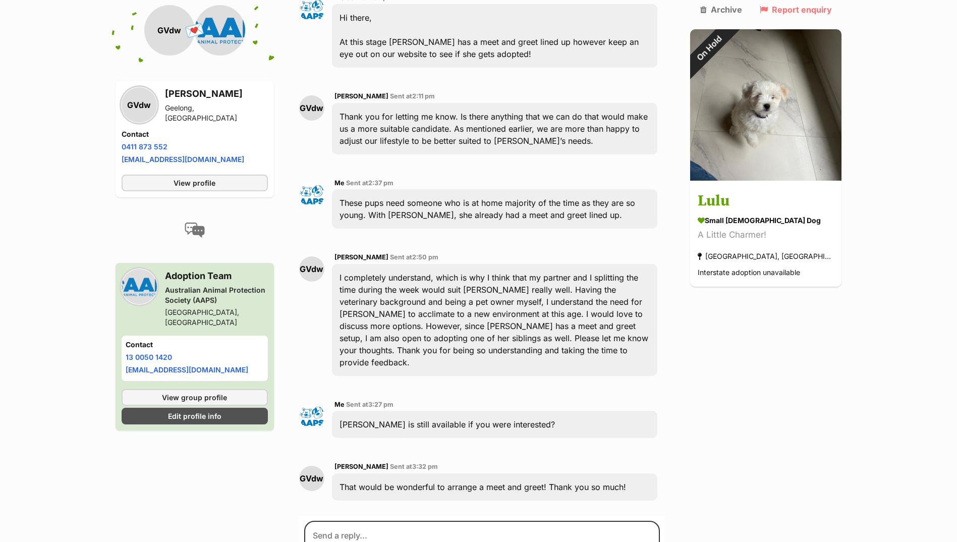
scroll to position [898, 0]
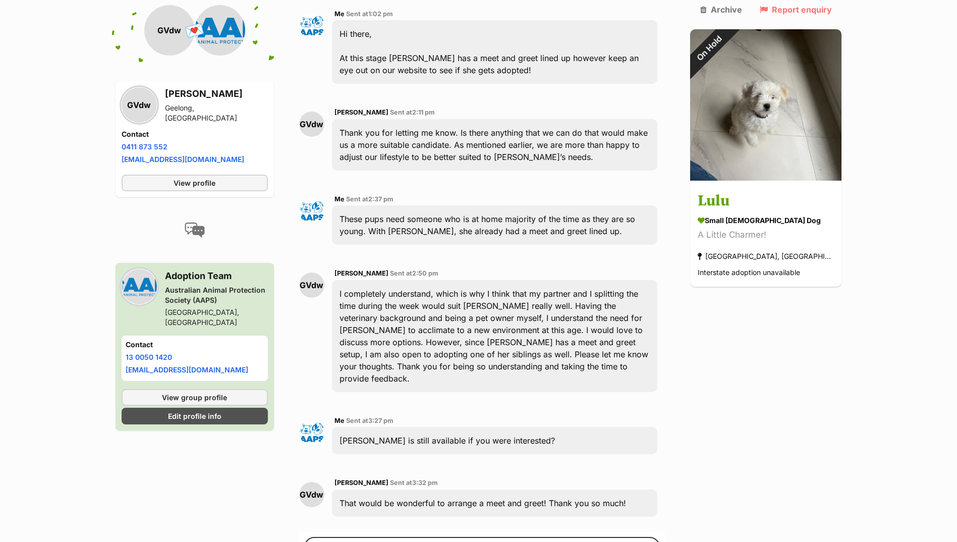
drag, startPoint x: 174, startPoint y: 96, endPoint x: 272, endPoint y: 99, distance: 98.5
click at [268, 99] on div "GVdw Georgina Van der woude Geelong, VIC" at bounding box center [195, 105] width 146 height 36
drag, startPoint x: 272, startPoint y: 99, endPoint x: 245, endPoint y: 95, distance: 27.6
copy h3 "Georgina Van der woude"
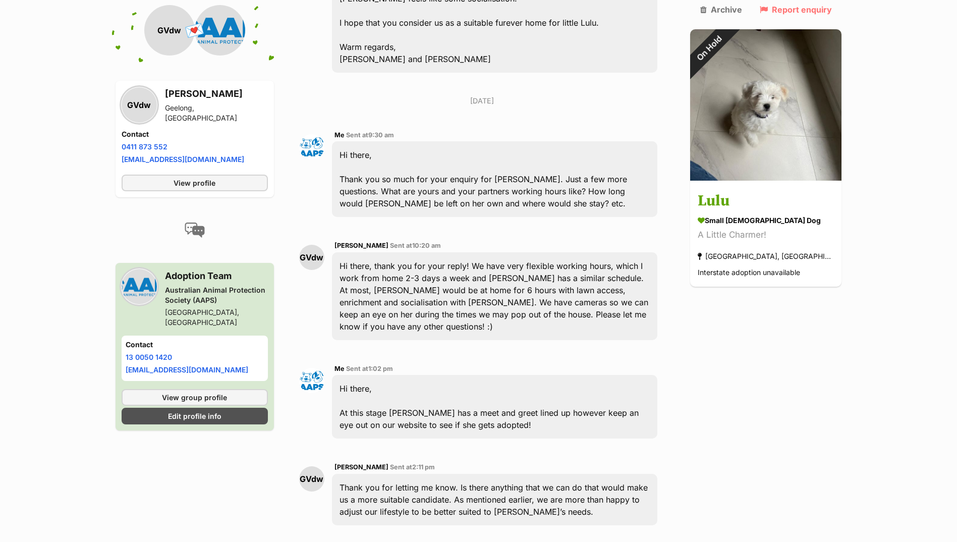
scroll to position [555, 0]
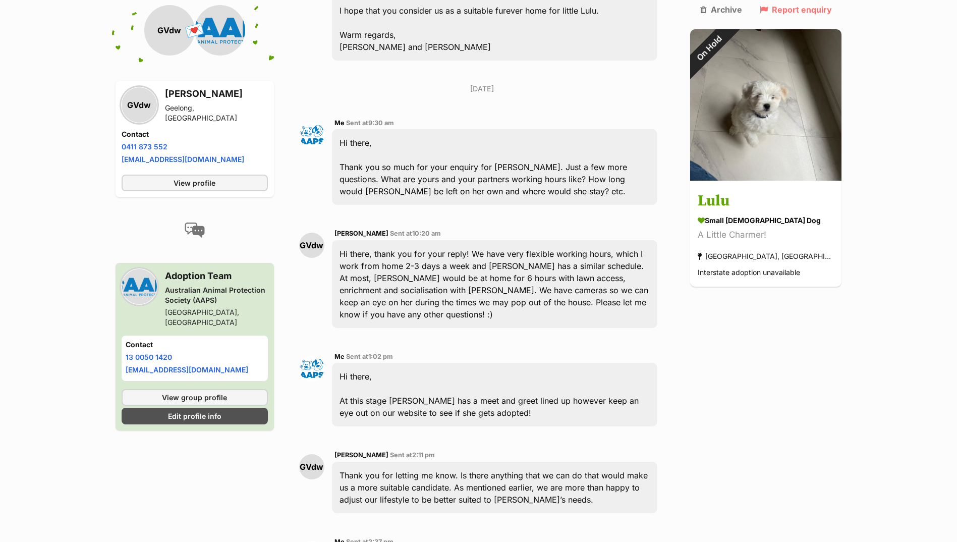
click at [860, 473] on main "Back to all conversations 💌 Conversation participant details GVdw GVdw Georgina…" at bounding box center [478, 288] width 957 height 1433
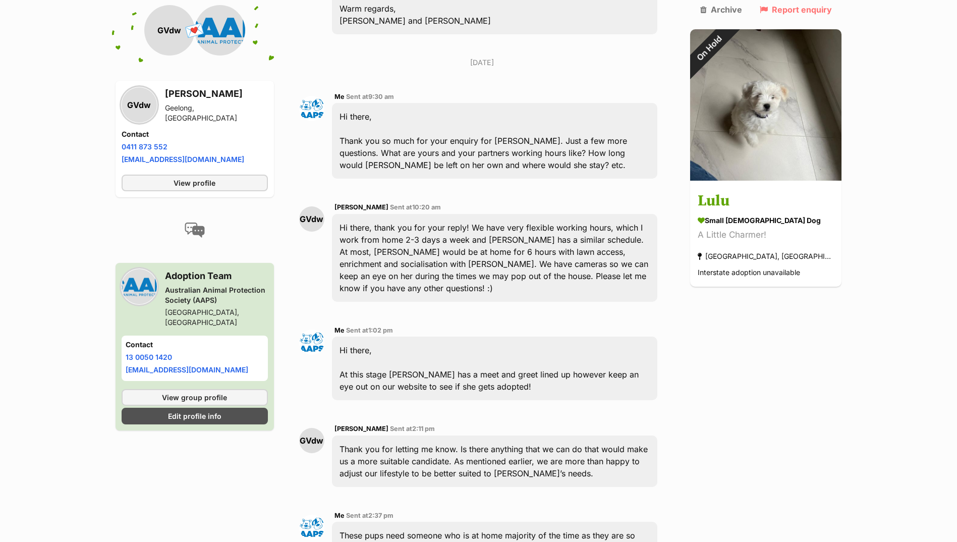
scroll to position [203, 0]
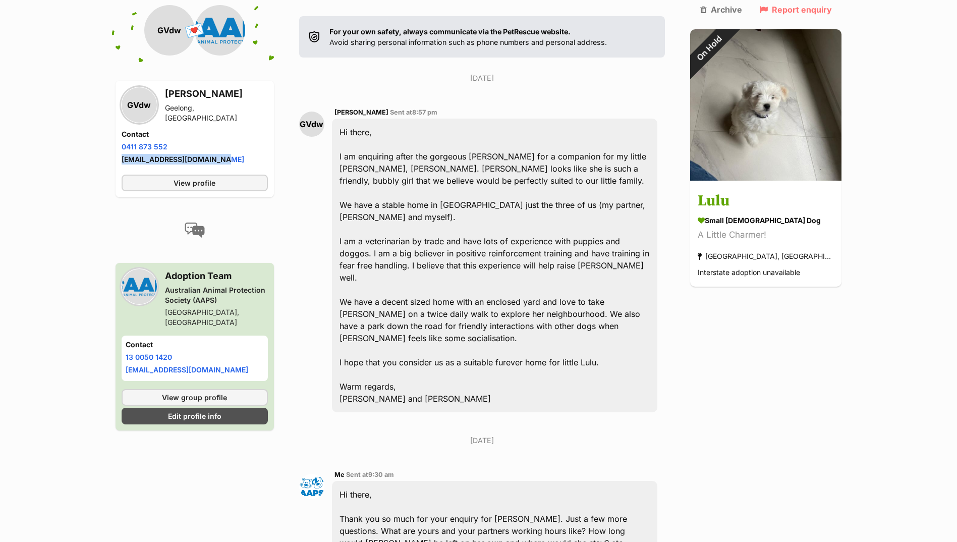
drag, startPoint x: 235, startPoint y: 159, endPoint x: 119, endPoint y: 157, distance: 115.6
click at [119, 157] on div "GVdw Georgina Van der woude Geelong, VIC Contact Phone number Phone number 0411…" at bounding box center [195, 139] width 158 height 117
drag, startPoint x: 119, startPoint y: 157, endPoint x: 139, endPoint y: 159, distance: 20.3
copy link "g.vanderwoude01@gmail.com"
drag, startPoint x: 169, startPoint y: 140, endPoint x: 123, endPoint y: 141, distance: 46.0
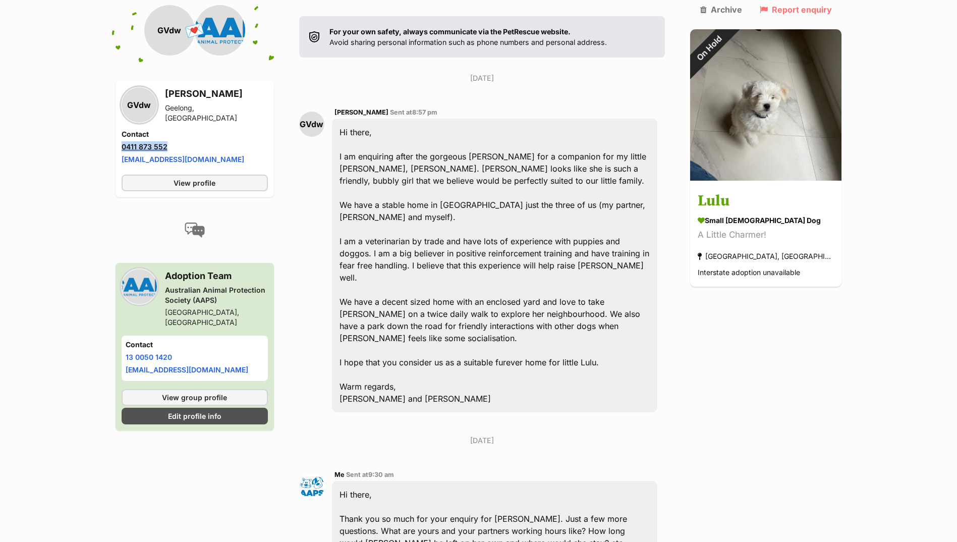
click at [123, 141] on div "Contact Phone number Phone number 0411 873 552 Email address g.vanderwoude01@gm…" at bounding box center [195, 147] width 146 height 37
copy link "0411 873 552"
drag, startPoint x: 170, startPoint y: 142, endPoint x: 120, endPoint y: 143, distance: 50.0
click at [120, 143] on div "GVdw Georgina Van der woude Geelong, VIC Contact Phone number Phone number 0411…" at bounding box center [195, 139] width 158 height 117
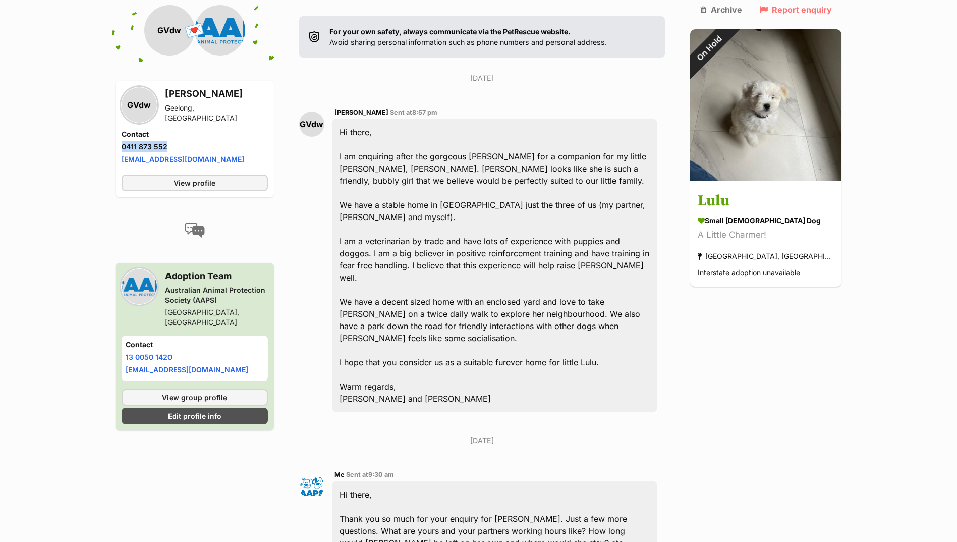
drag, startPoint x: 120, startPoint y: 143, endPoint x: 128, endPoint y: 145, distance: 7.8
copy link "0411 873 552"
drag, startPoint x: 231, startPoint y: 156, endPoint x: 122, endPoint y: 157, distance: 109.5
click at [122, 157] on li "Email address g.vanderwoude01@gmail.com" at bounding box center [195, 159] width 146 height 11
drag, startPoint x: 122, startPoint y: 157, endPoint x: 139, endPoint y: 156, distance: 17.2
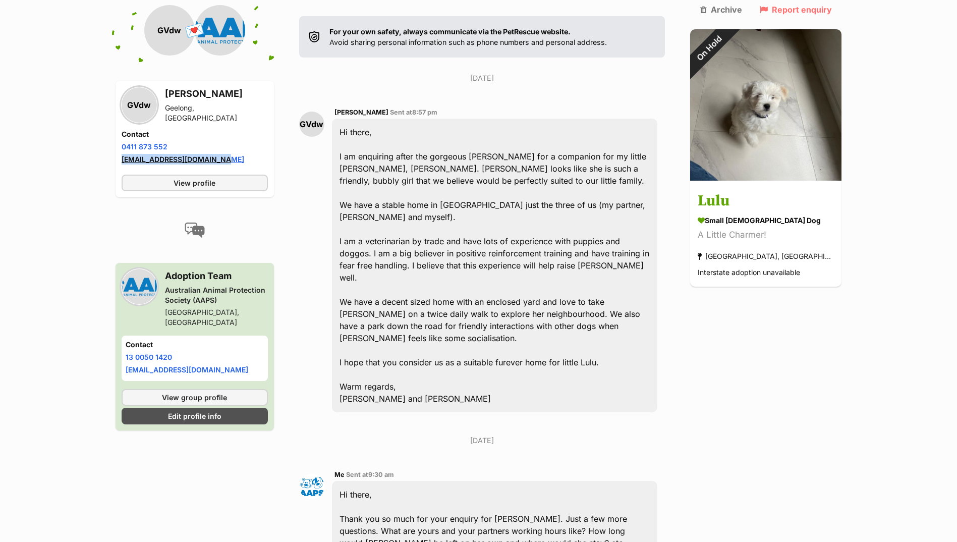
copy link "g.vanderwoude01@gmail.com"
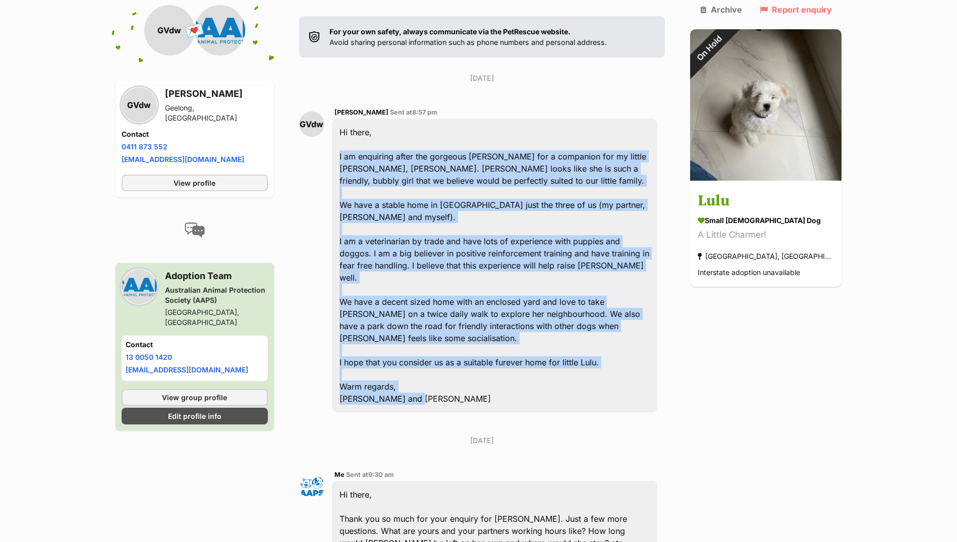
drag, startPoint x: 346, startPoint y: 125, endPoint x: 451, endPoint y: 345, distance: 243.6
click at [451, 345] on div "Hi there, I am enquiring after the gorgeous Lulu for a companion for my little …" at bounding box center [495, 266] width 326 height 294
drag, startPoint x: 451, startPoint y: 345, endPoint x: 406, endPoint y: 219, distance: 134.2
copy div "I am enquiring after the gorgeous Lulu for a companion for my little Maltese, B…"
